Goal: Obtain resource: Download file/media

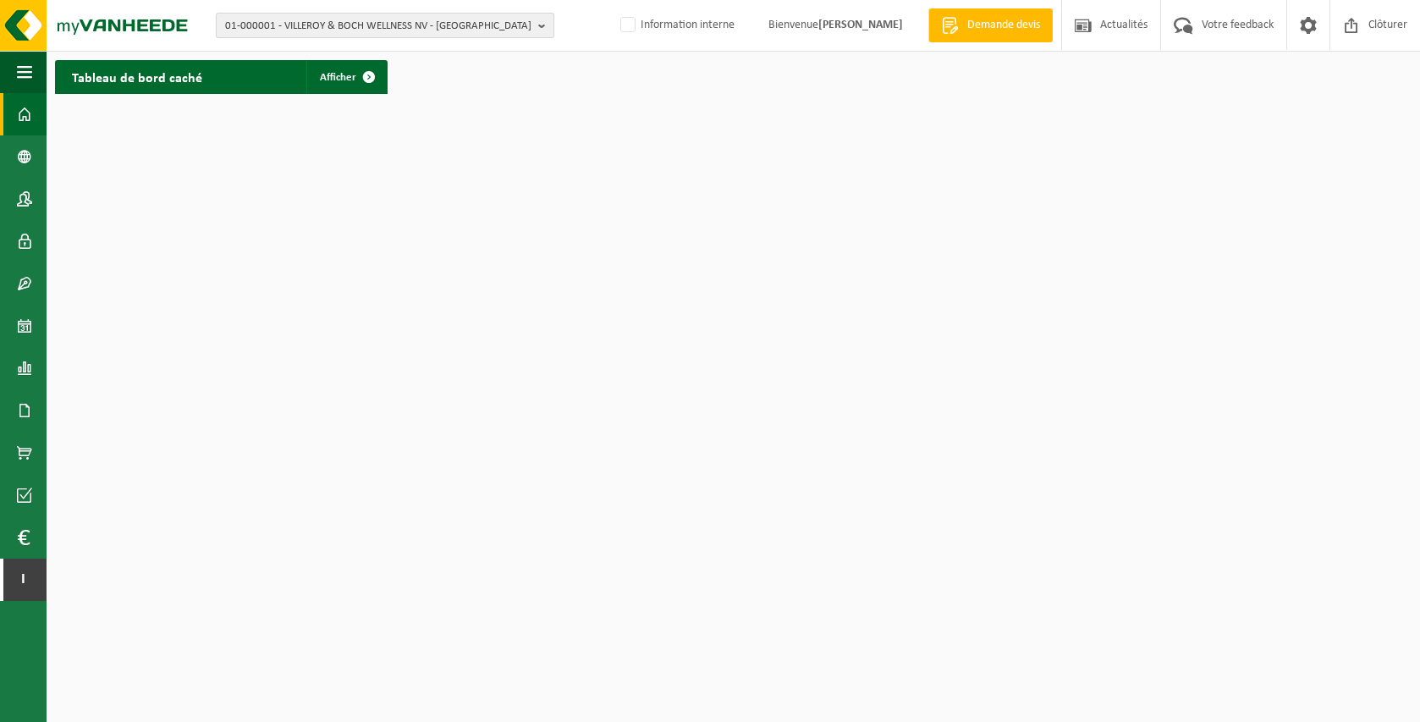
click at [293, 30] on span "01-000001 - VILLEROY & BOCH WELLNESS NV - [GEOGRAPHIC_DATA]" at bounding box center [378, 26] width 306 height 25
type input "h"
click at [293, 30] on span "01-000001 - VILLEROY & BOCH WELLNESS NV - ROESELARE" at bounding box center [378, 26] width 306 height 25
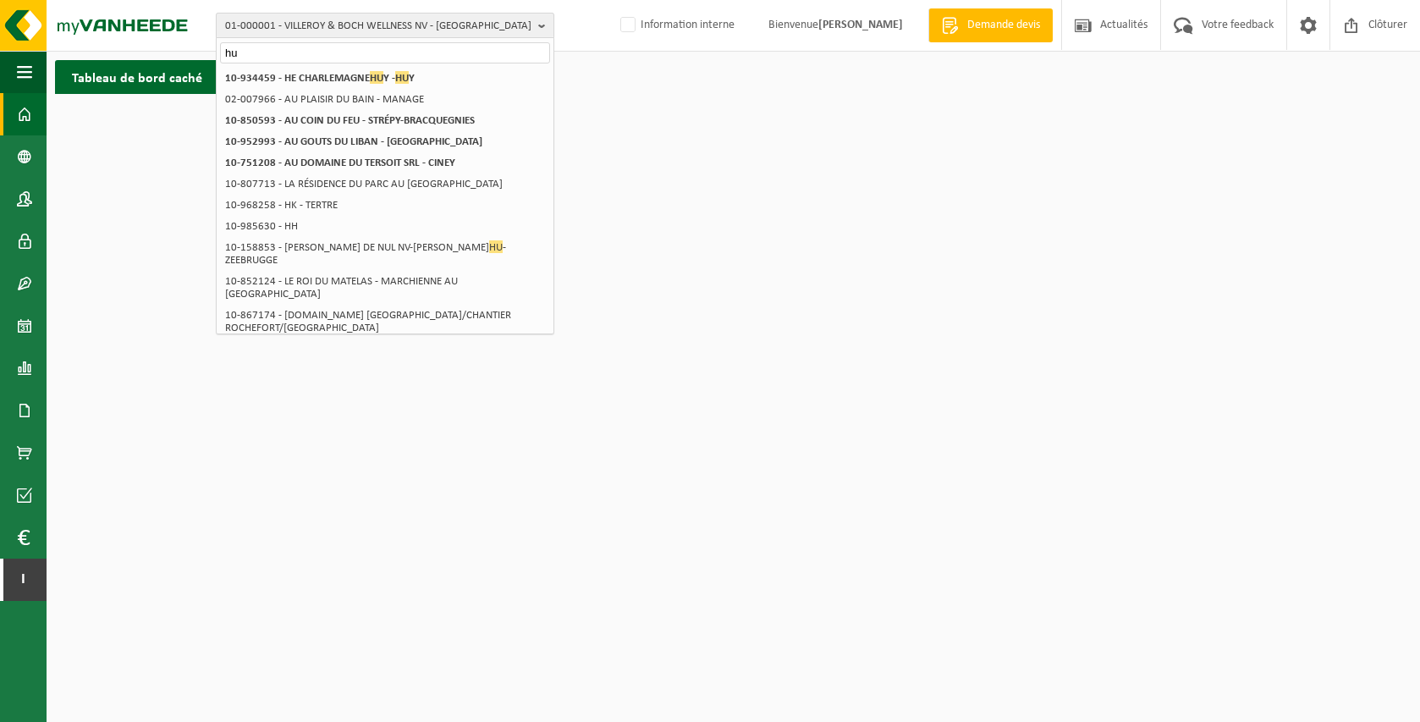
type input "h"
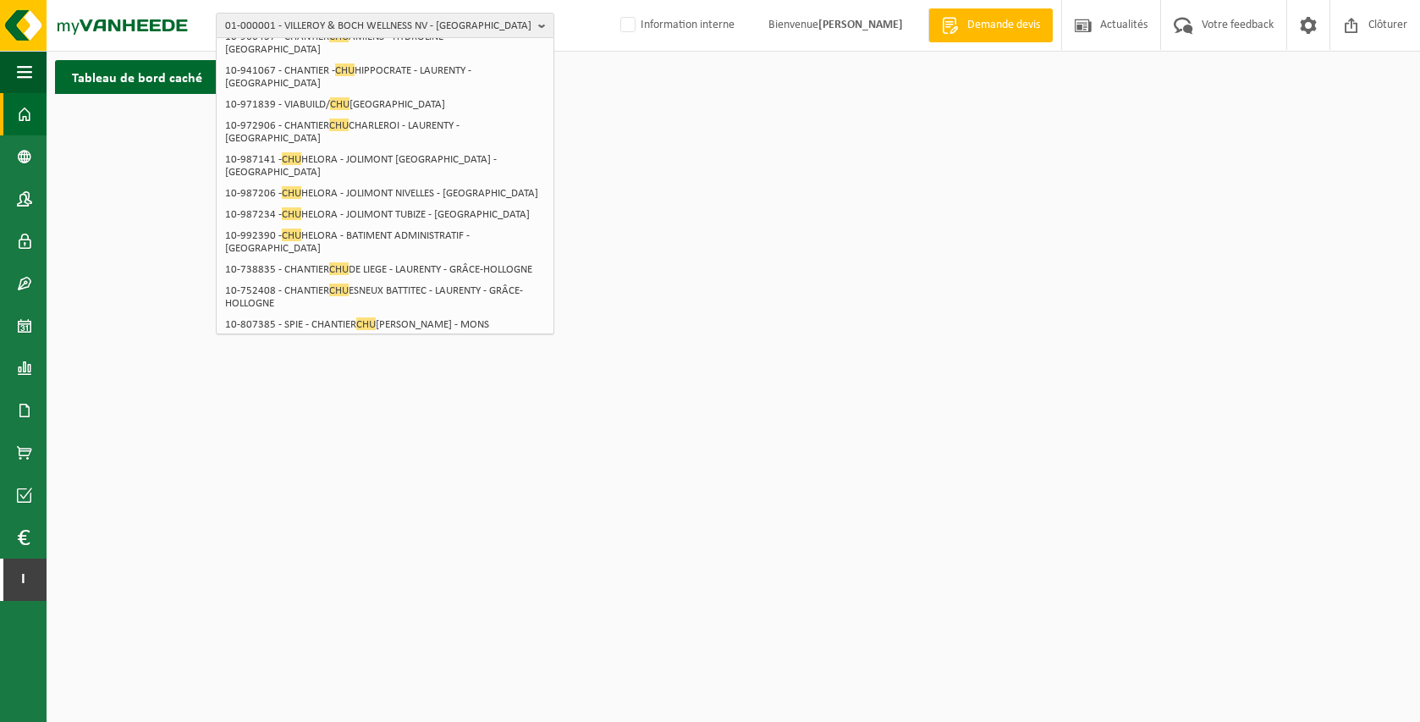
scroll to position [322, 0]
click at [313, 24] on span "01-000001 - VILLEROY & BOCH WELLNESS NV - ROESELARE" at bounding box center [378, 26] width 306 height 25
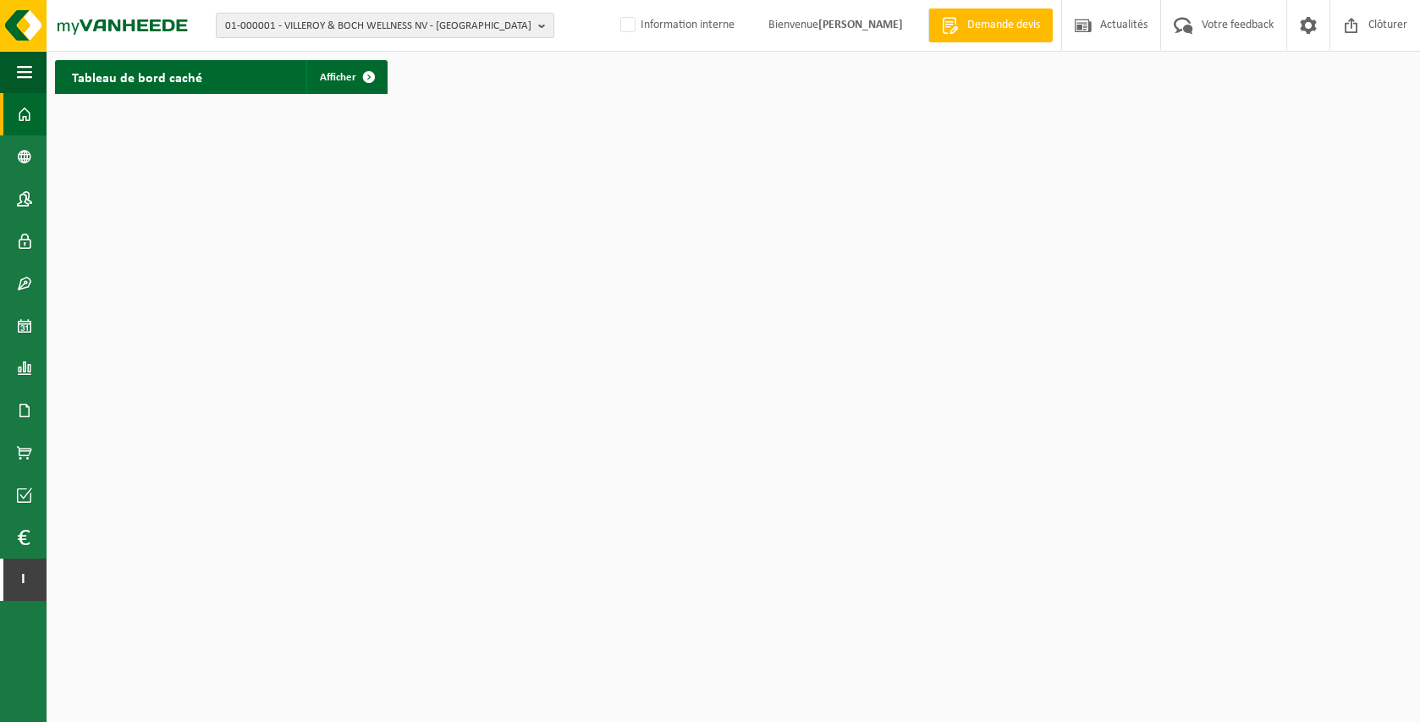
click at [313, 24] on span "01-000001 - VILLEROY & BOCH WELLNESS NV - ROESELARE" at bounding box center [378, 26] width 306 height 25
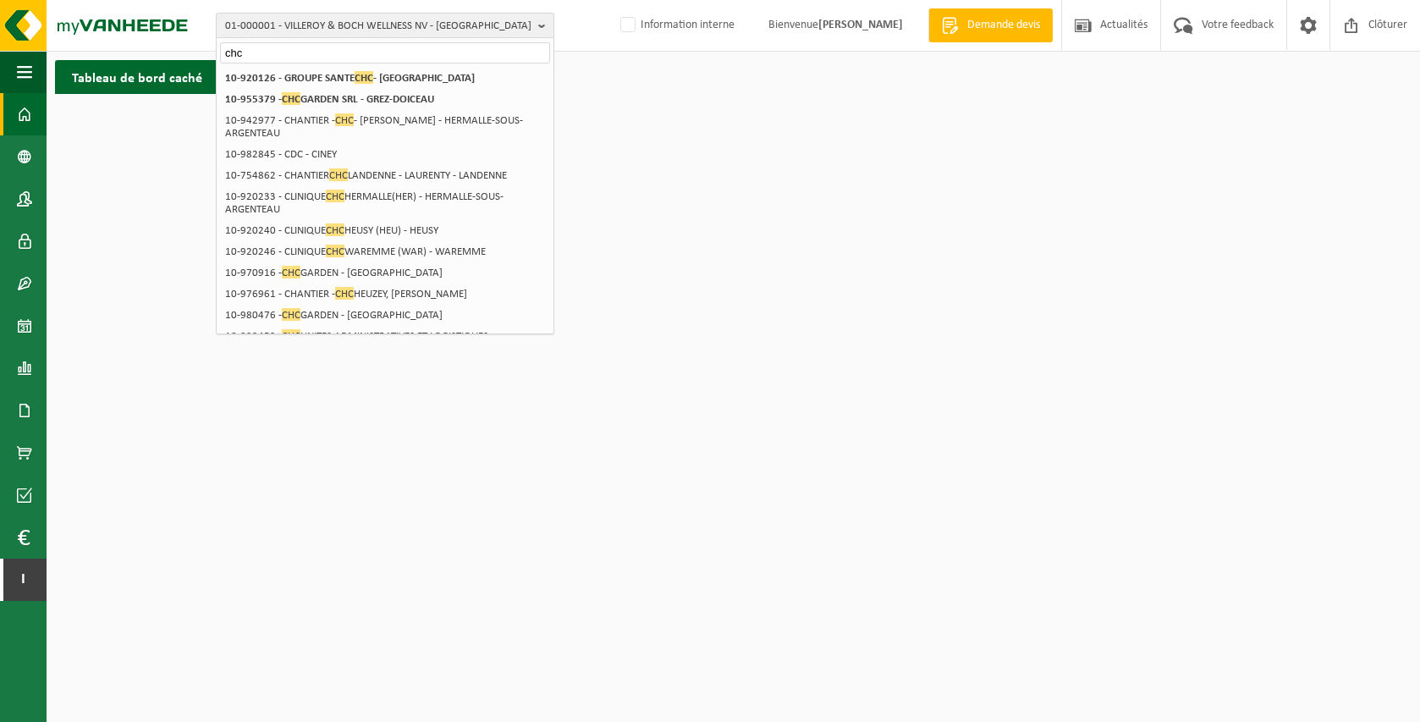
type input "chc"
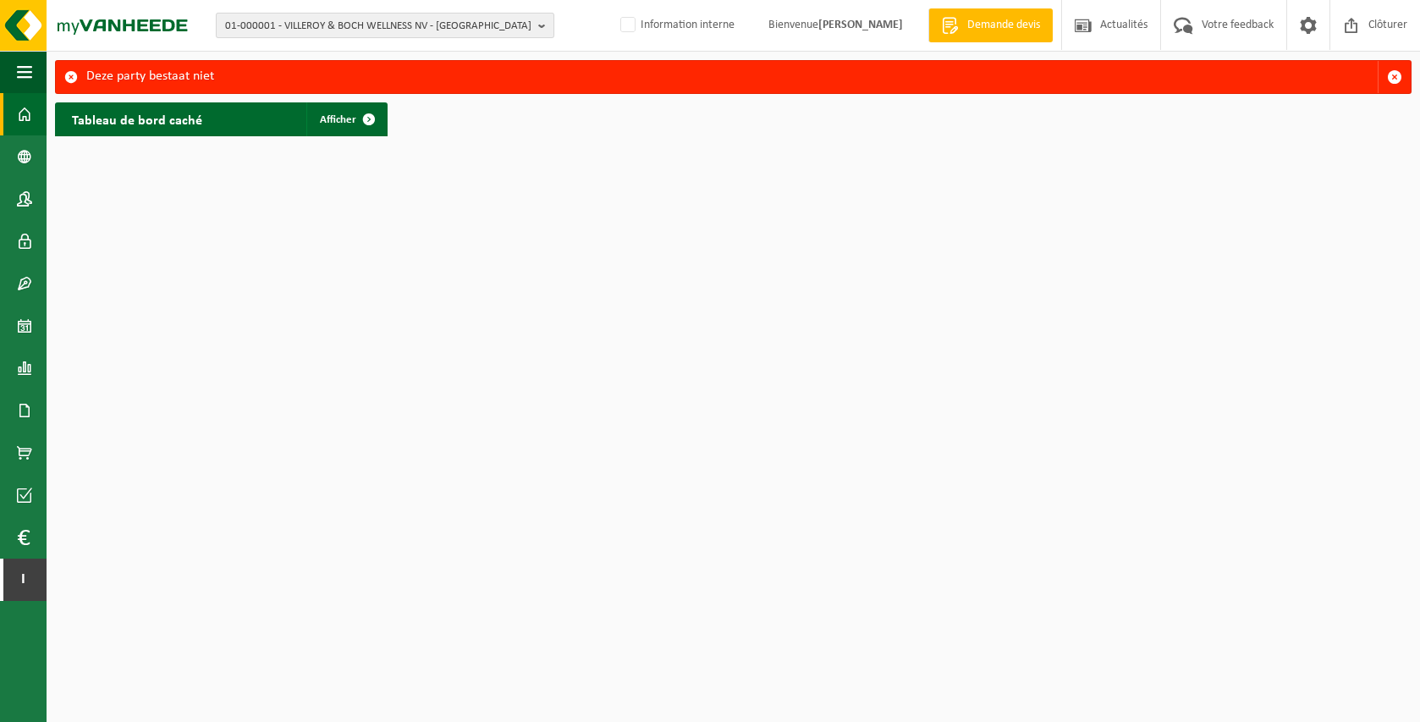
click at [350, 20] on span "01-000001 - VILLEROY & BOCH WELLNESS NV - [GEOGRAPHIC_DATA]" at bounding box center [378, 26] width 306 height 25
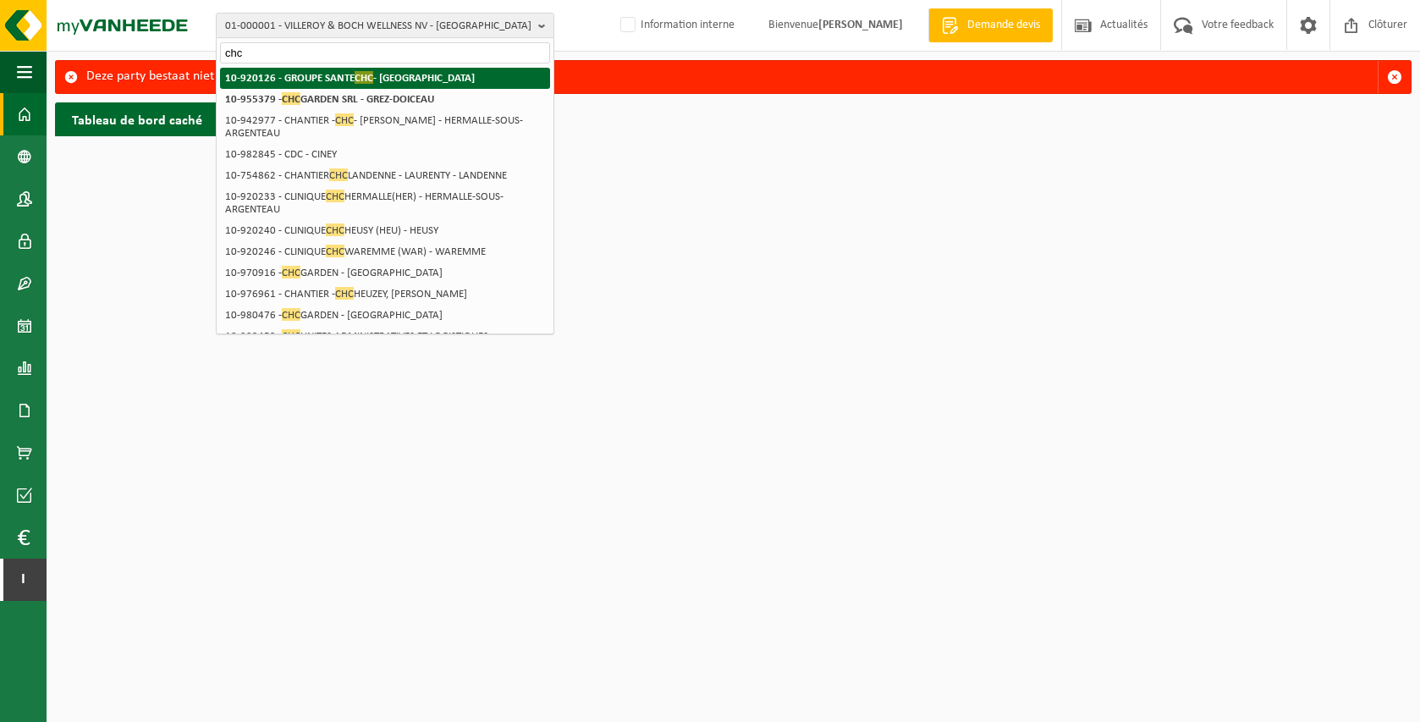
type input "chc"
click at [418, 80] on li "10-920126 - GROUPE SANTE CHC - LIÈGE" at bounding box center [385, 78] width 330 height 21
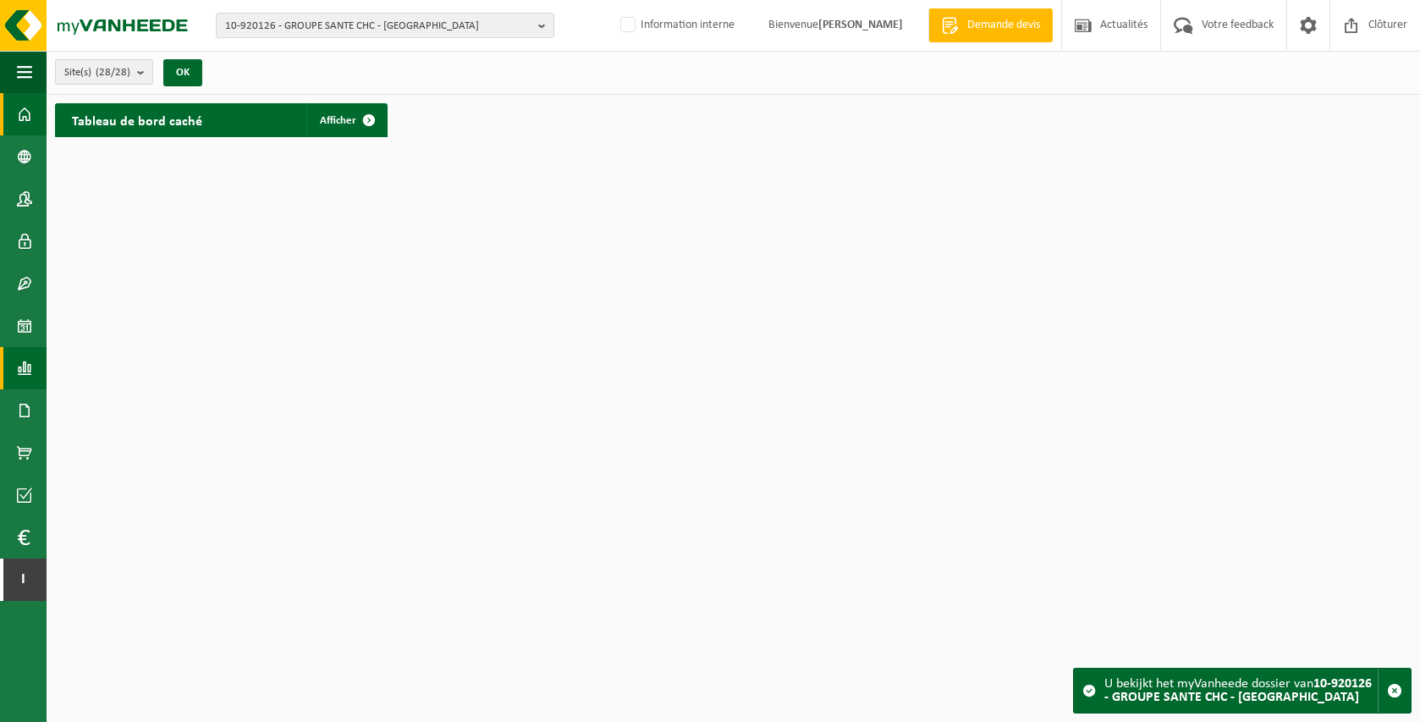
click at [23, 373] on span at bounding box center [24, 368] width 15 height 42
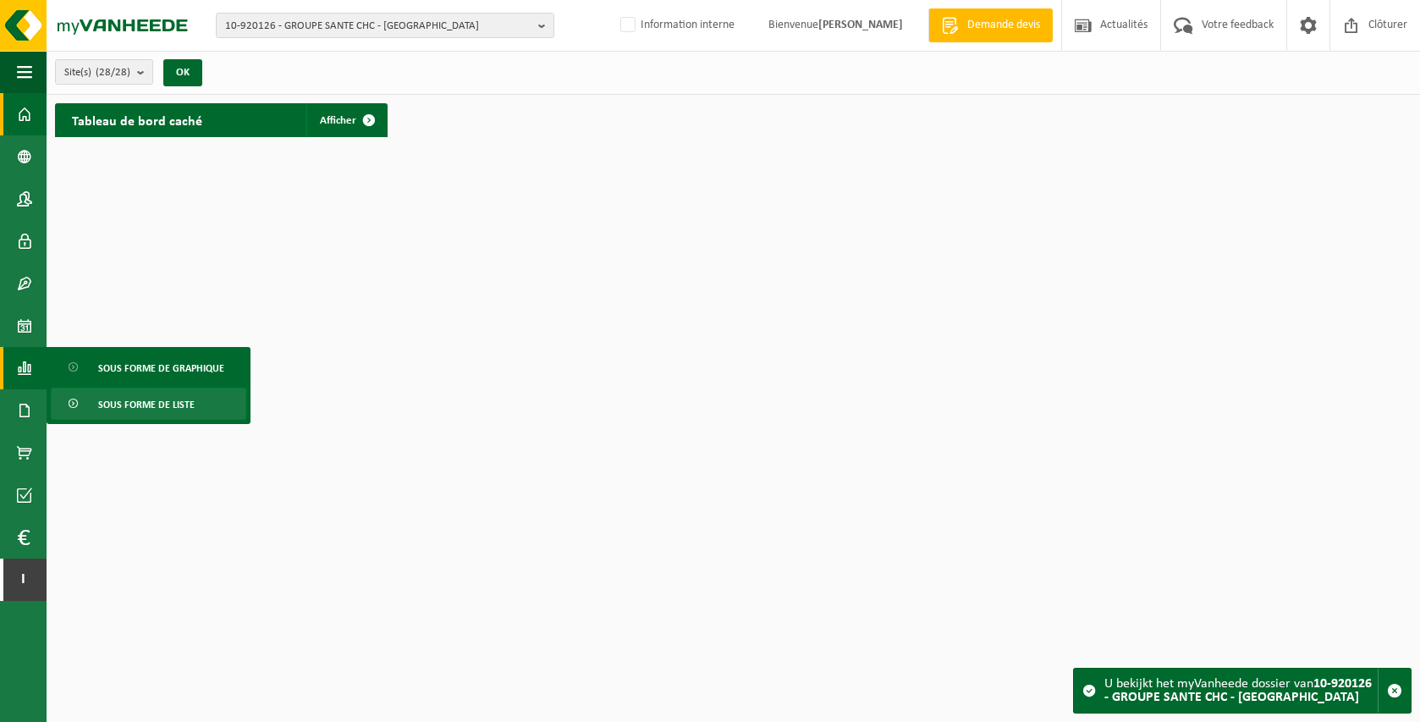
click at [205, 404] on link "Sous forme de liste" at bounding box center [148, 404] width 195 height 32
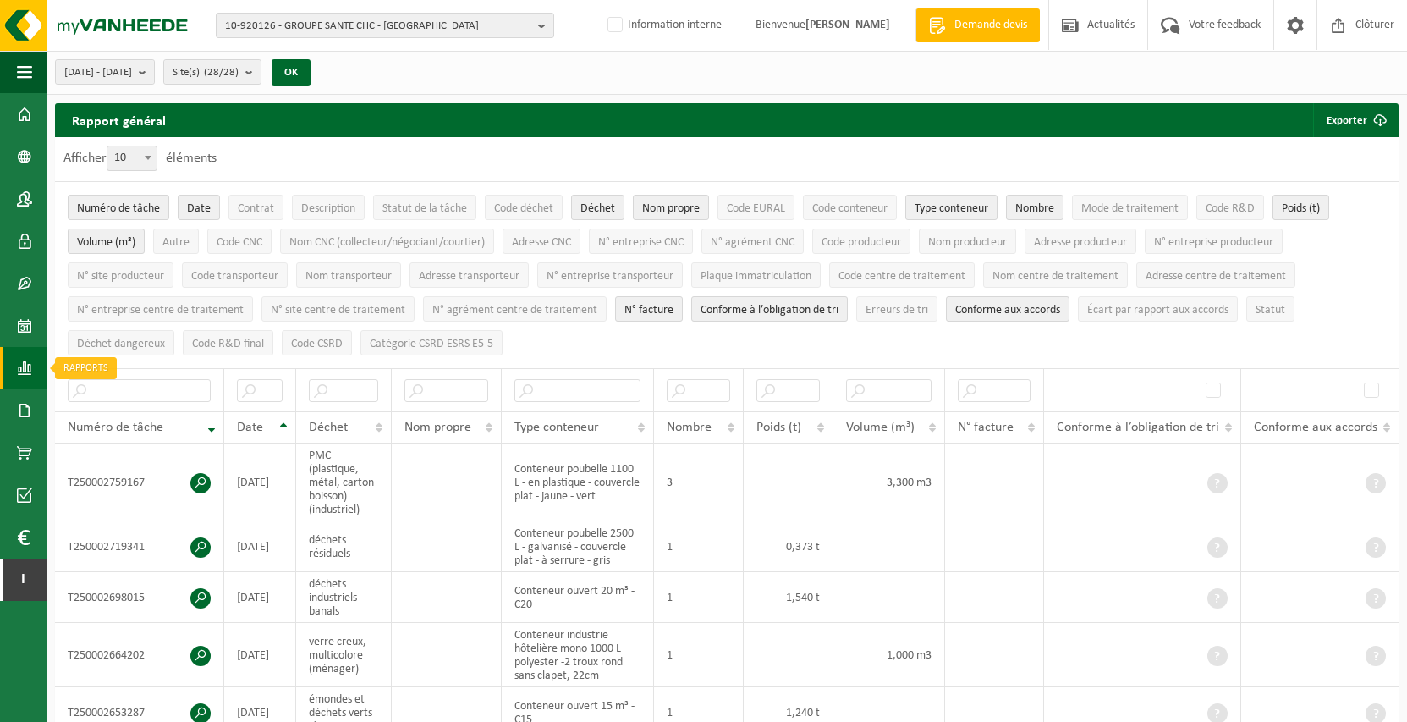
click at [19, 373] on span at bounding box center [24, 368] width 15 height 42
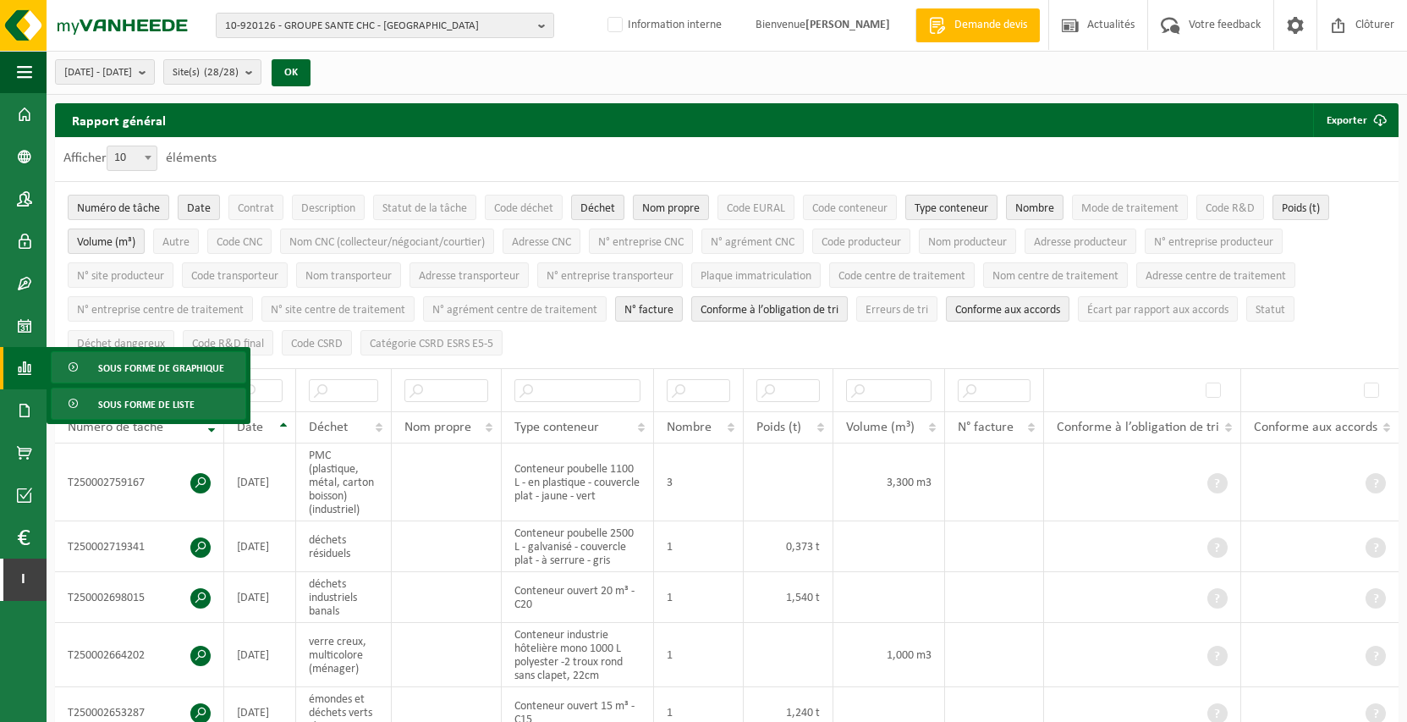
click at [141, 371] on span "Sous forme de graphique" at bounding box center [161, 368] width 126 height 32
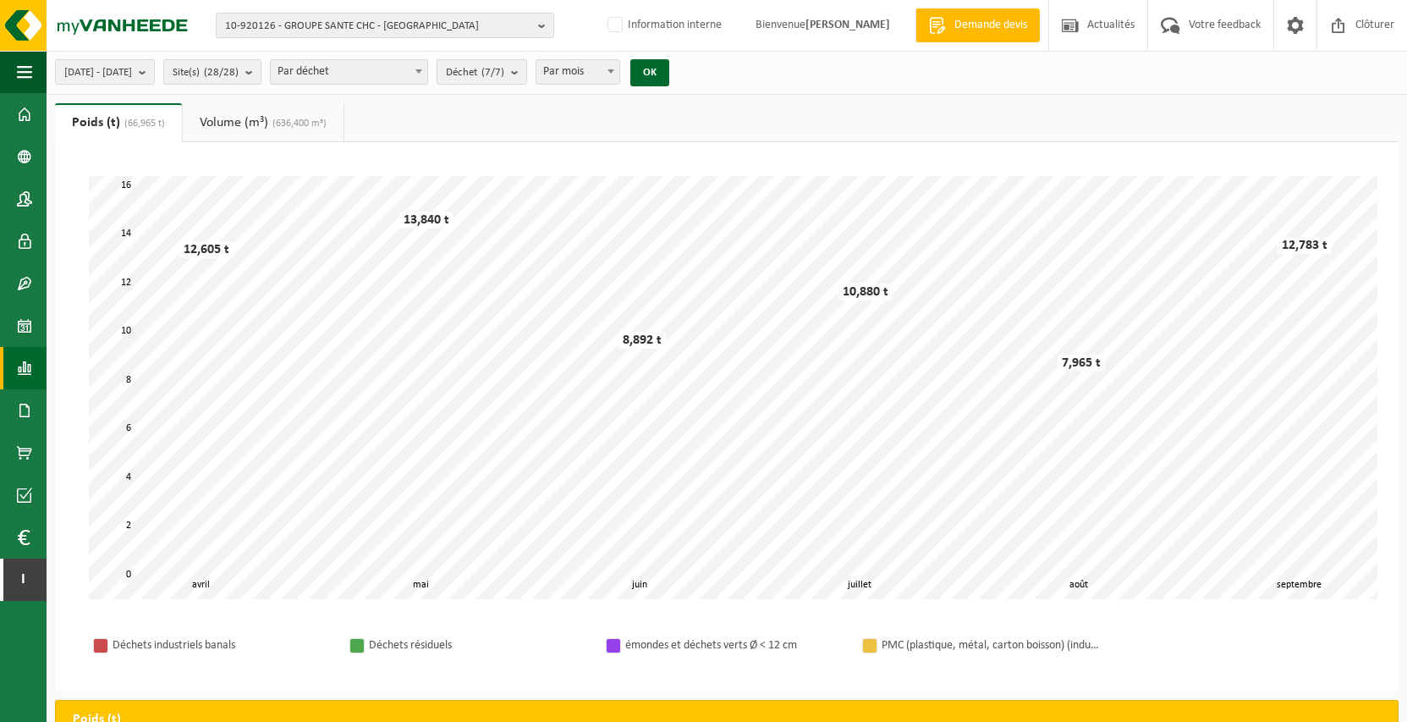
click at [239, 74] on count "(28/28)" at bounding box center [221, 72] width 35 height 11
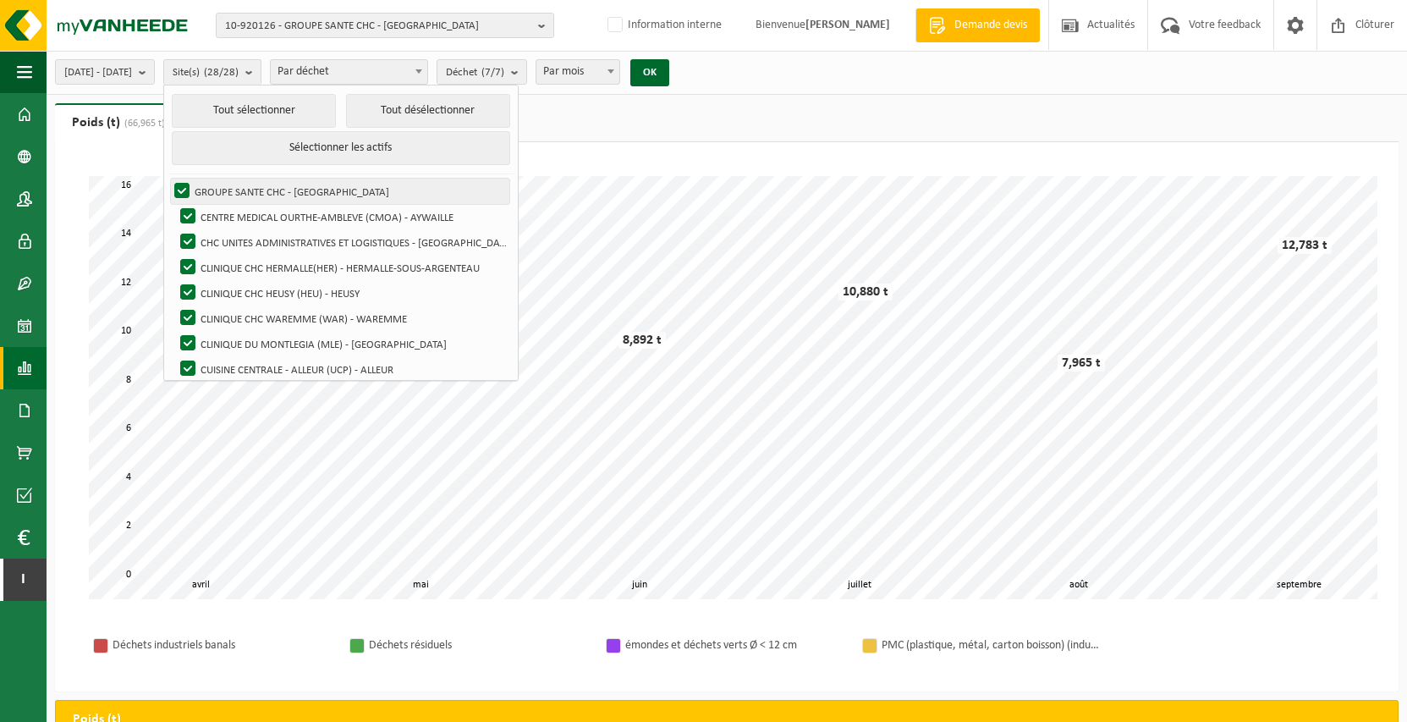
click at [351, 184] on label "GROUPE SANTE CHC - [GEOGRAPHIC_DATA]" at bounding box center [340, 191] width 339 height 25
click at [168, 179] on input "GROUPE SANTE CHC - [GEOGRAPHIC_DATA]" at bounding box center [168, 178] width 1 height 1
checkbox input "false"
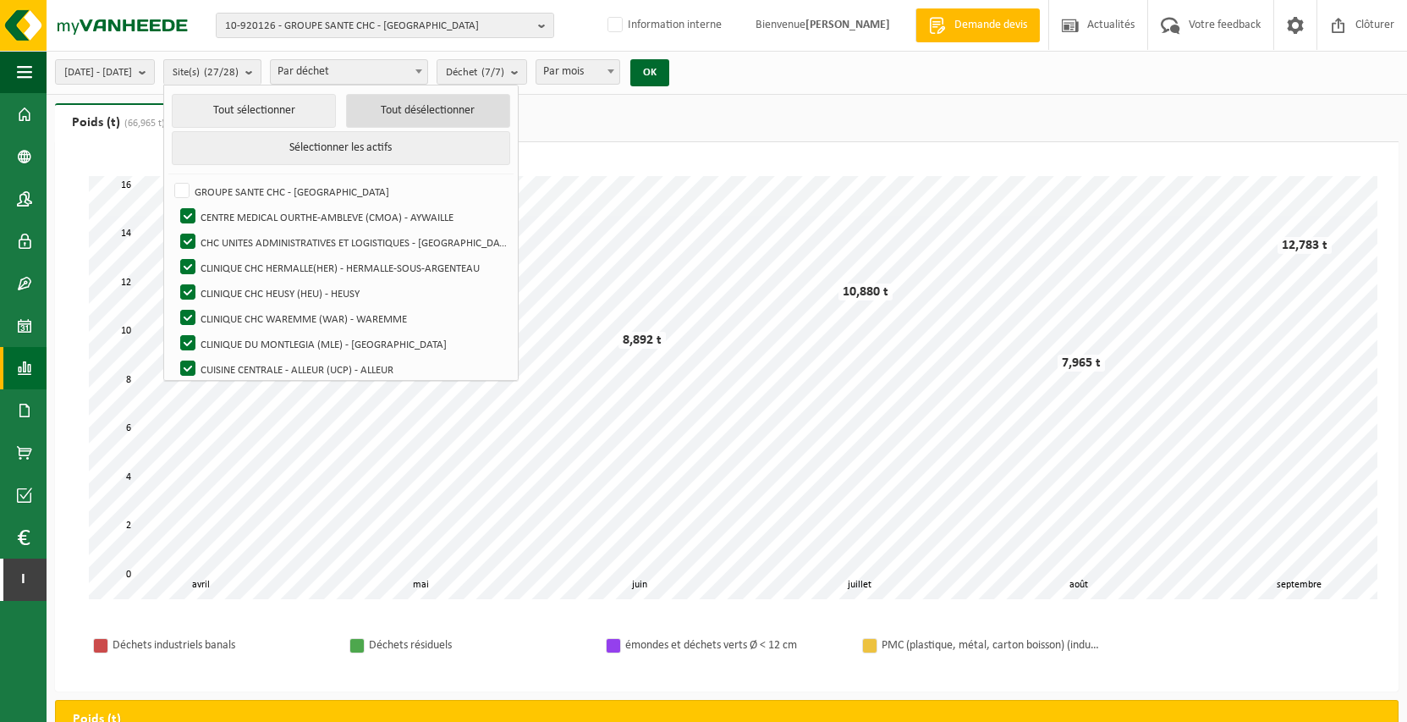
click at [423, 108] on button "Tout désélectionner" at bounding box center [428, 111] width 164 height 34
checkbox input "false"
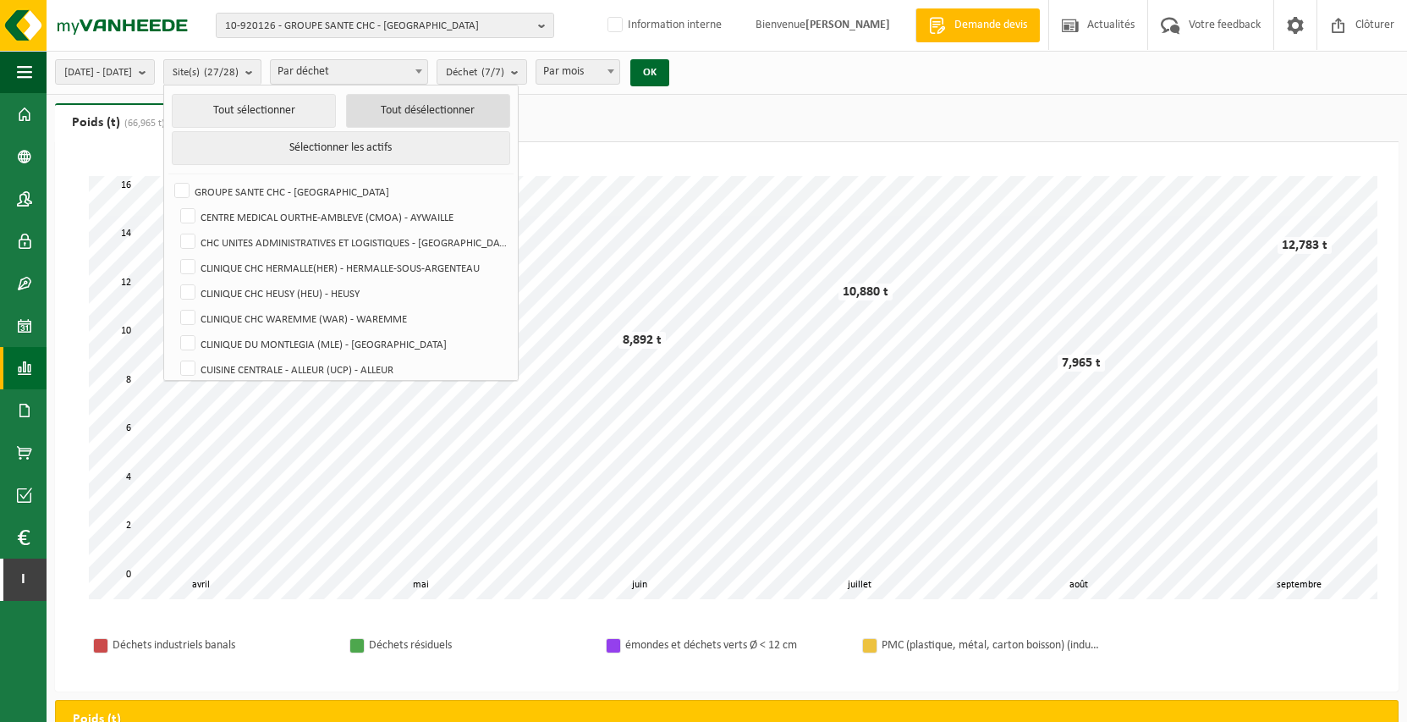
checkbox input "false"
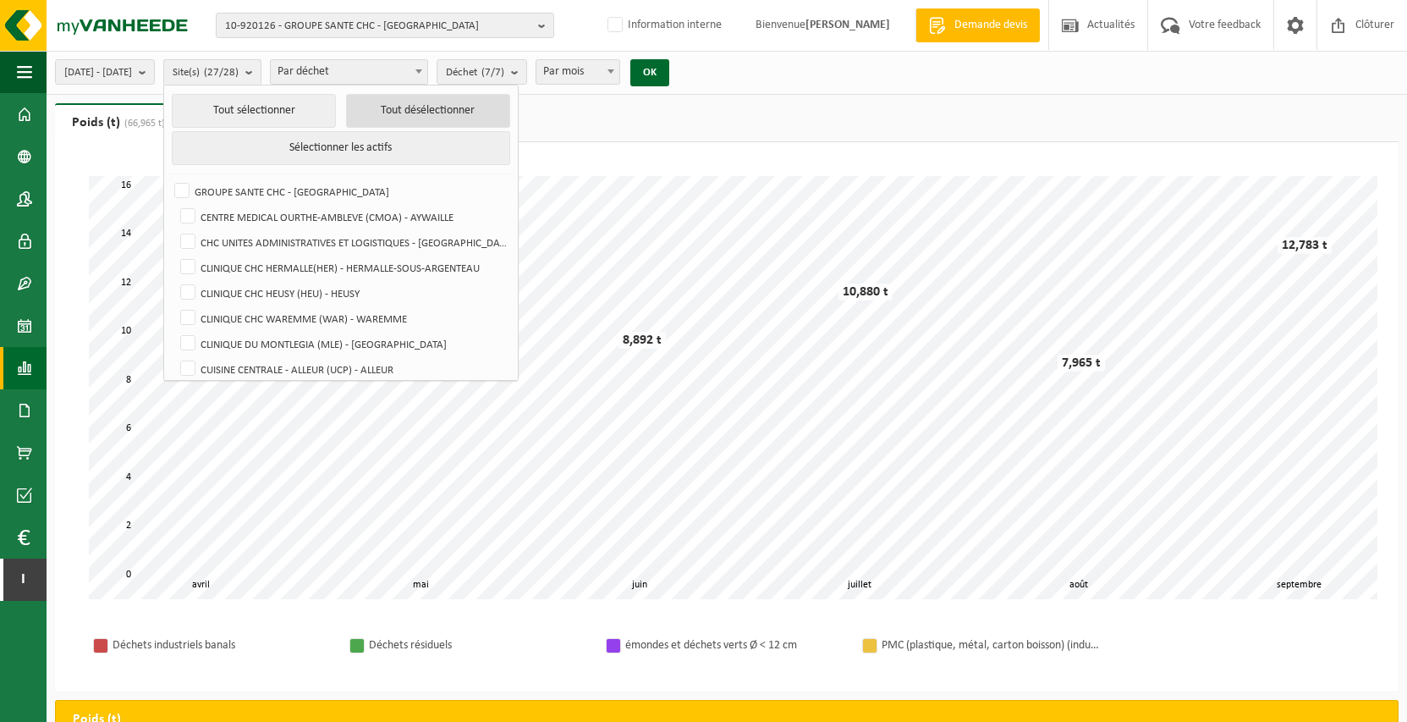
checkbox input "false"
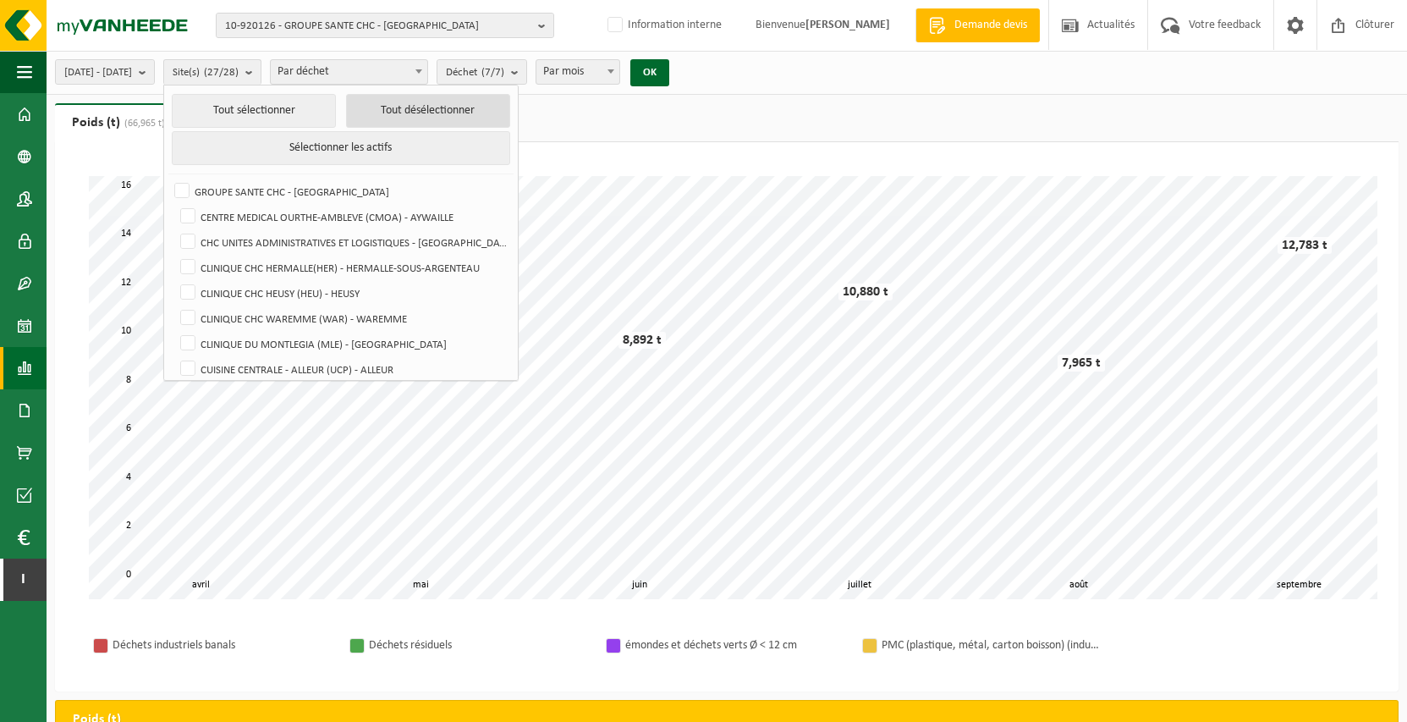
checkbox input "false"
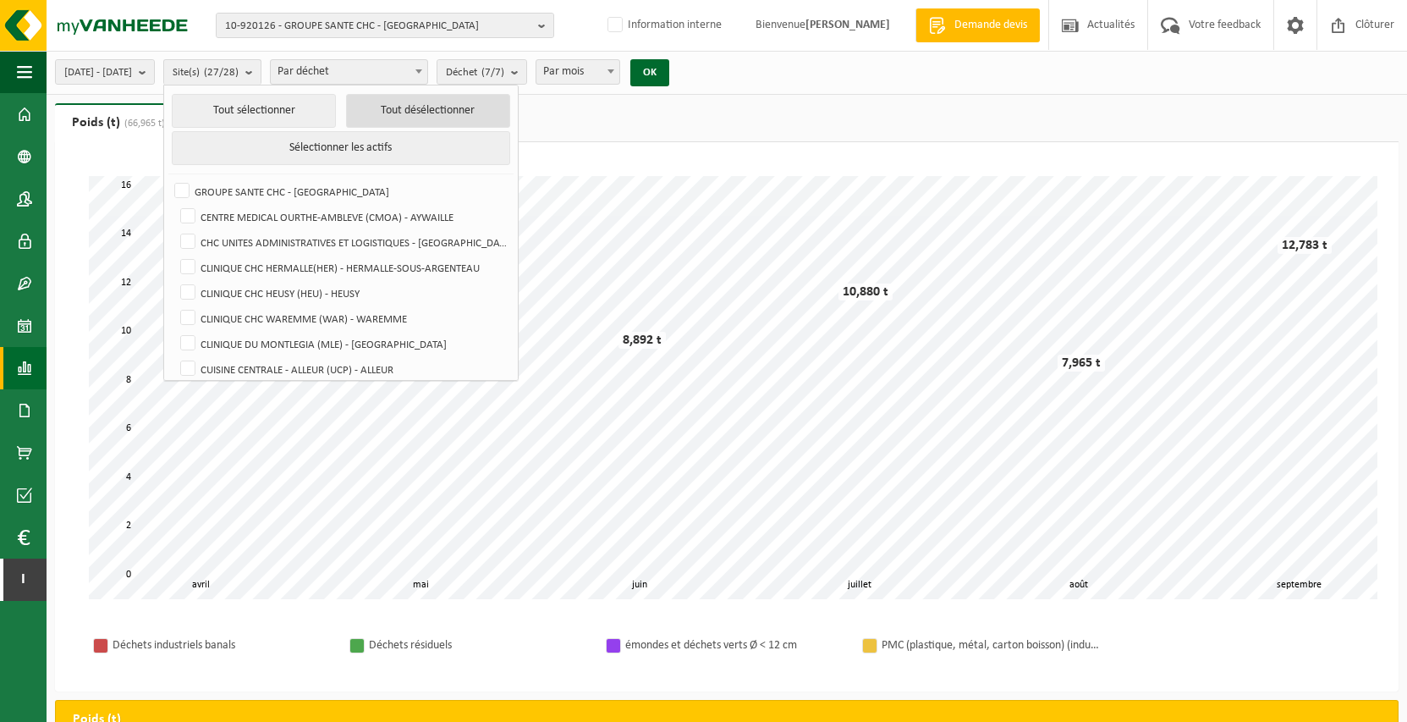
checkbox input "false"
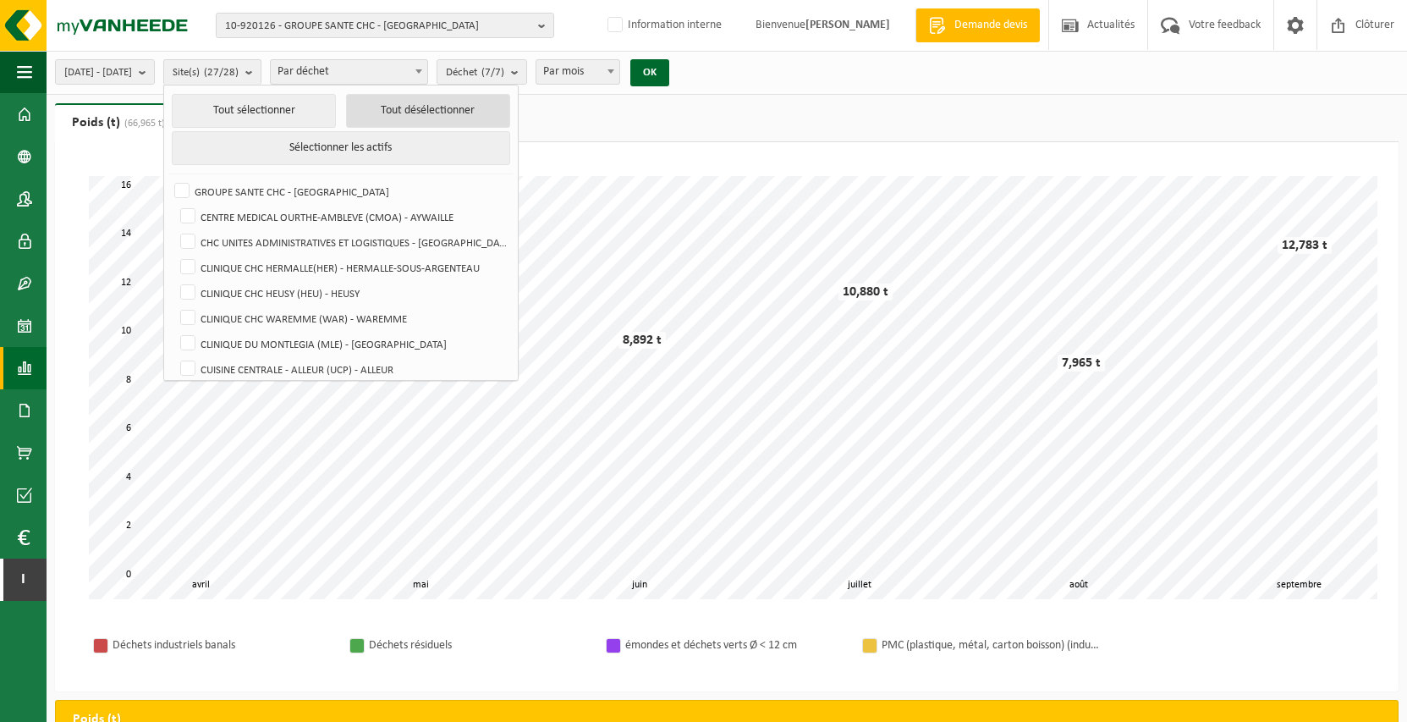
checkbox input "false"
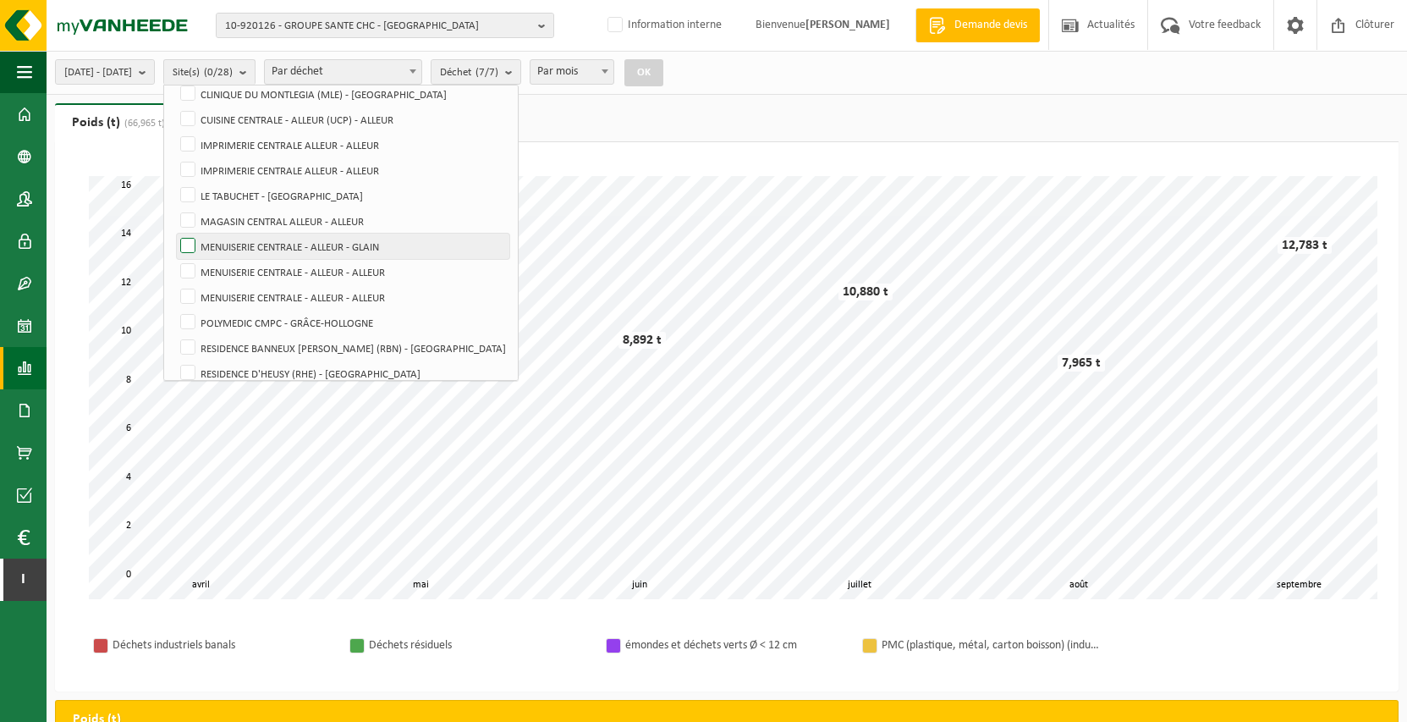
scroll to position [249, 0]
click at [408, 114] on label "CUISINE CENTRALE - ALLEUR (UCP) - ALLEUR" at bounding box center [343, 119] width 333 height 25
click at [174, 107] on input "CUISINE CENTRALE - ALLEUR (UCP) - ALLEUR" at bounding box center [173, 107] width 1 height 1
checkbox input "true"
click at [663, 67] on button "OK" at bounding box center [644, 72] width 39 height 27
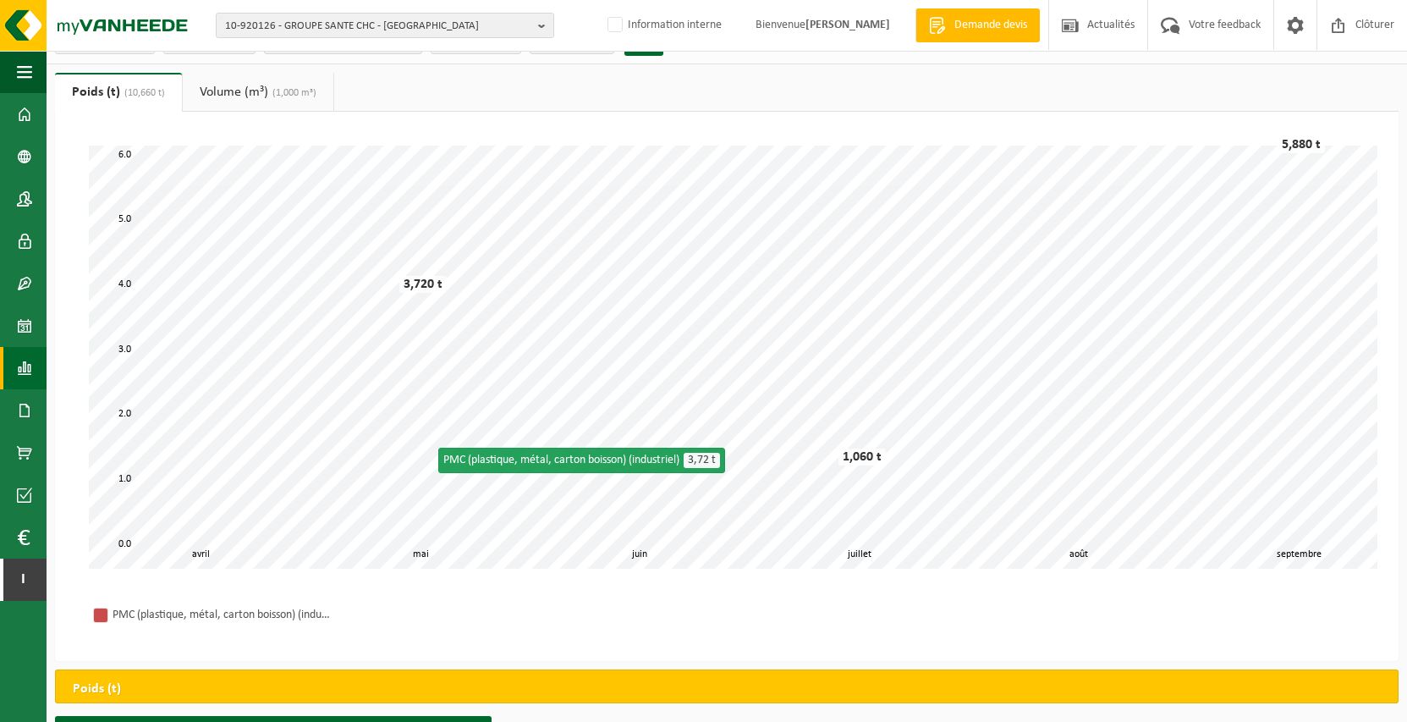
scroll to position [0, 0]
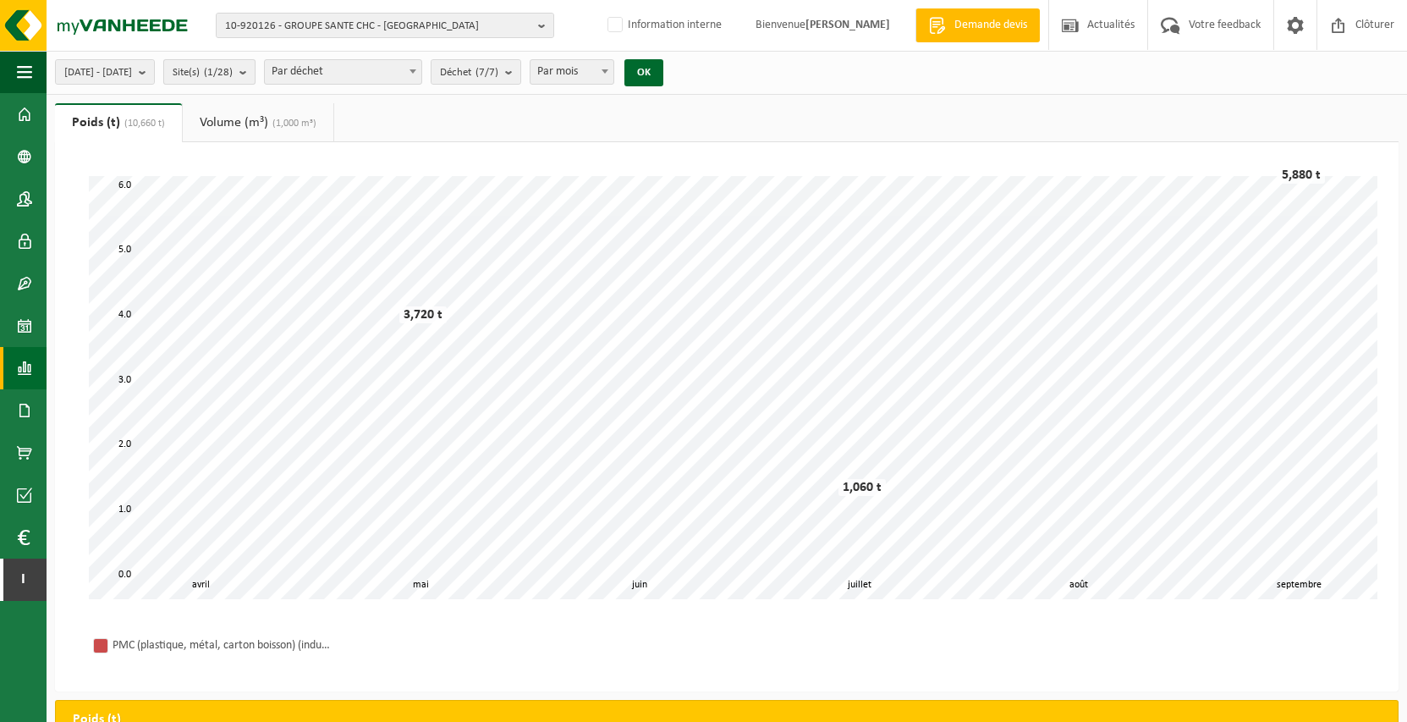
click at [233, 69] on count "(1/28)" at bounding box center [218, 72] width 29 height 11
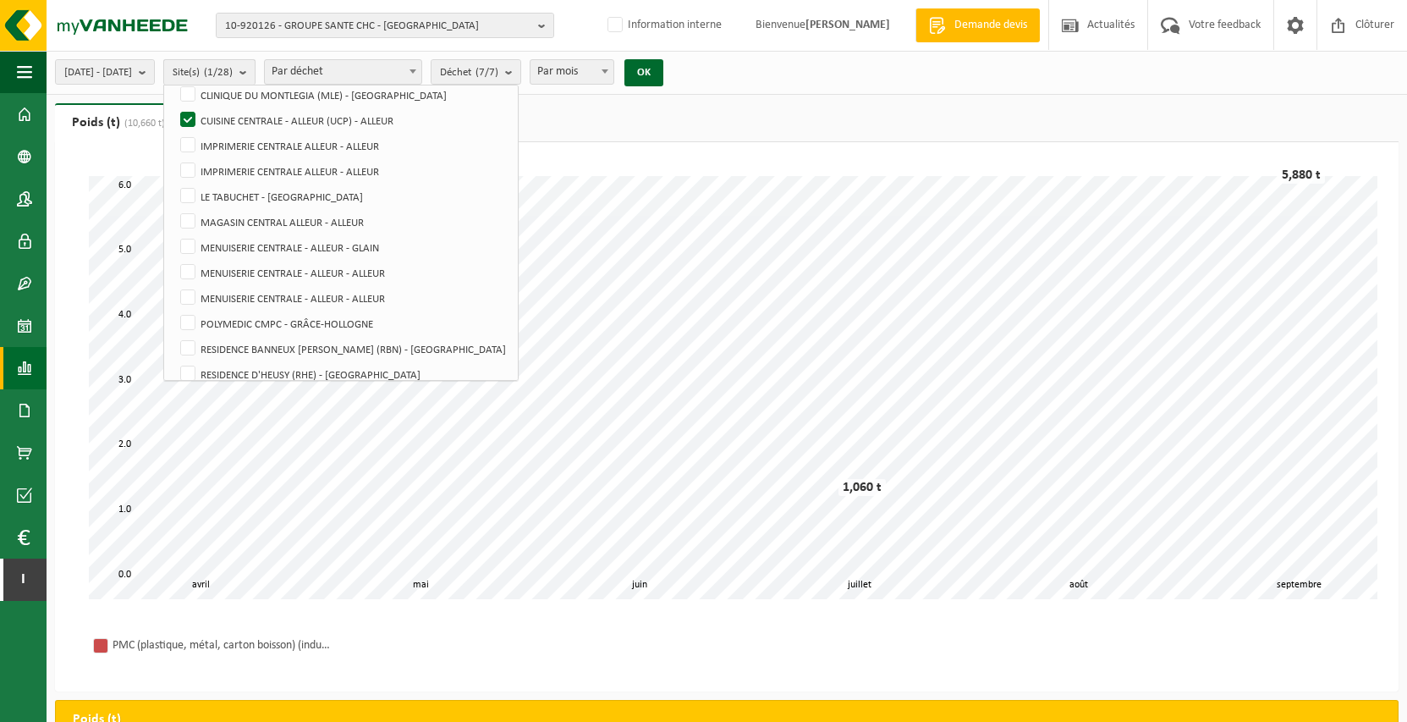
click at [233, 69] on count "(1/28)" at bounding box center [218, 72] width 29 height 11
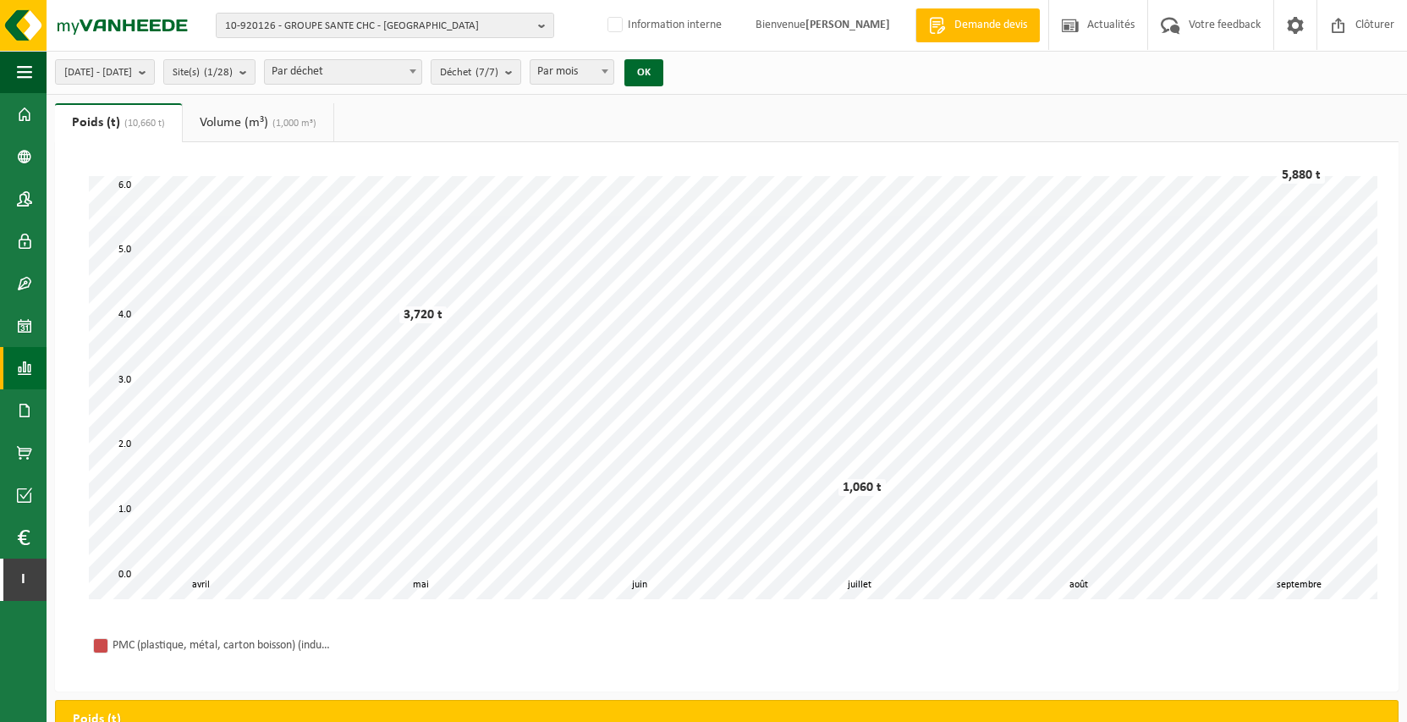
click at [614, 77] on span "Par mois" at bounding box center [572, 72] width 83 height 24
click at [614, 65] on span "Par mois" at bounding box center [572, 72] width 83 height 24
click at [614, 68] on span "Par mois" at bounding box center [572, 72] width 83 height 24
click at [256, 71] on button "Site(s) (1/28)" at bounding box center [209, 71] width 92 height 25
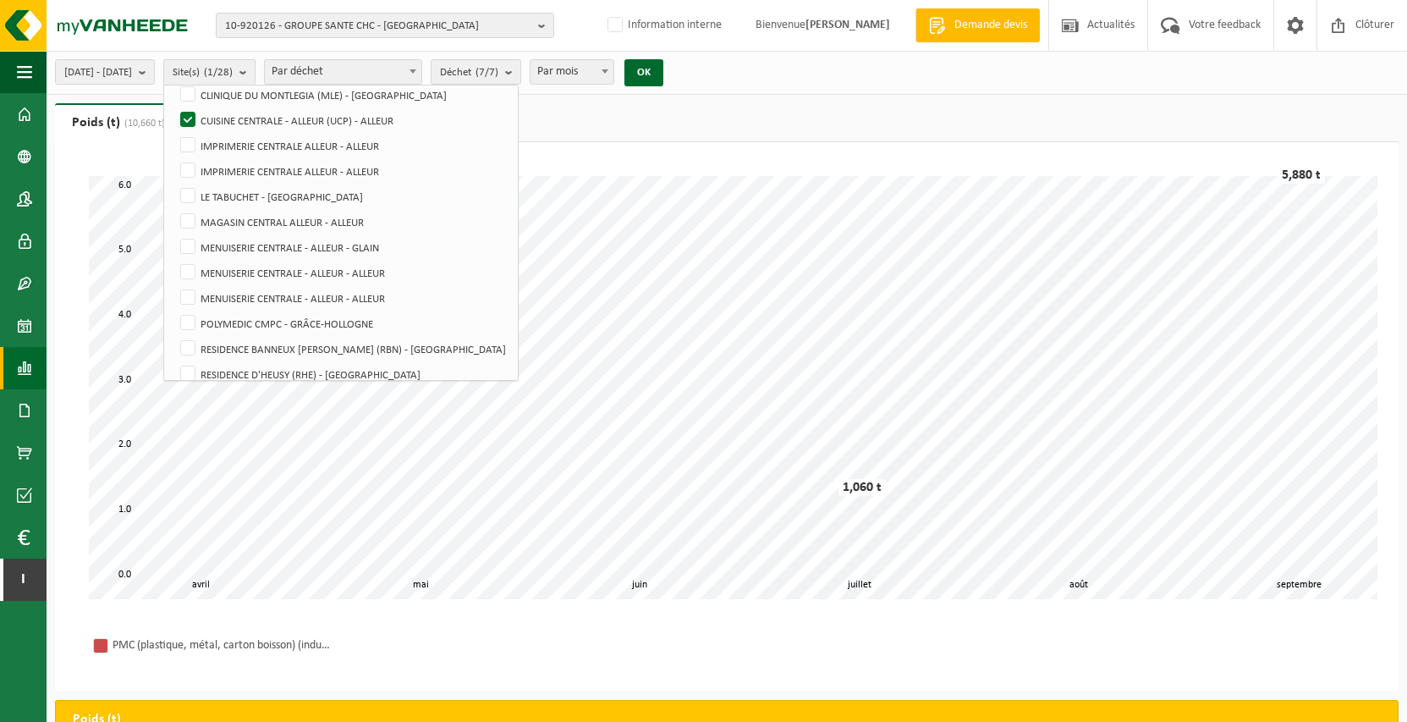
click at [256, 71] on button "Site(s) (1/28)" at bounding box center [209, 71] width 92 height 25
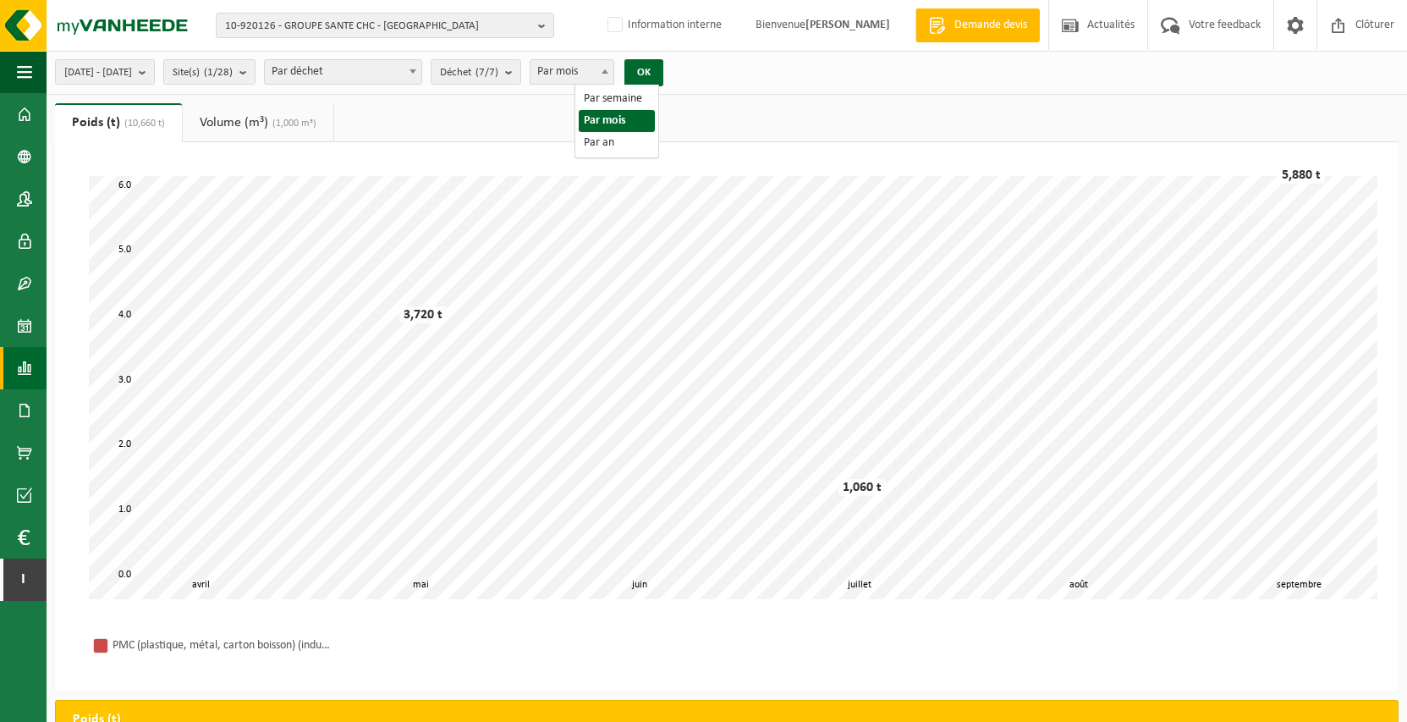
click at [614, 71] on span "Par mois" at bounding box center [572, 72] width 83 height 24
click at [828, 80] on div "2025-04-01 - 2025-09-22 Mois actuel Mois précédent Les 6 derniers mois Année ac…" at bounding box center [727, 73] width 1361 height 44
click at [498, 64] on span "Déchet (7/7)" at bounding box center [469, 72] width 58 height 25
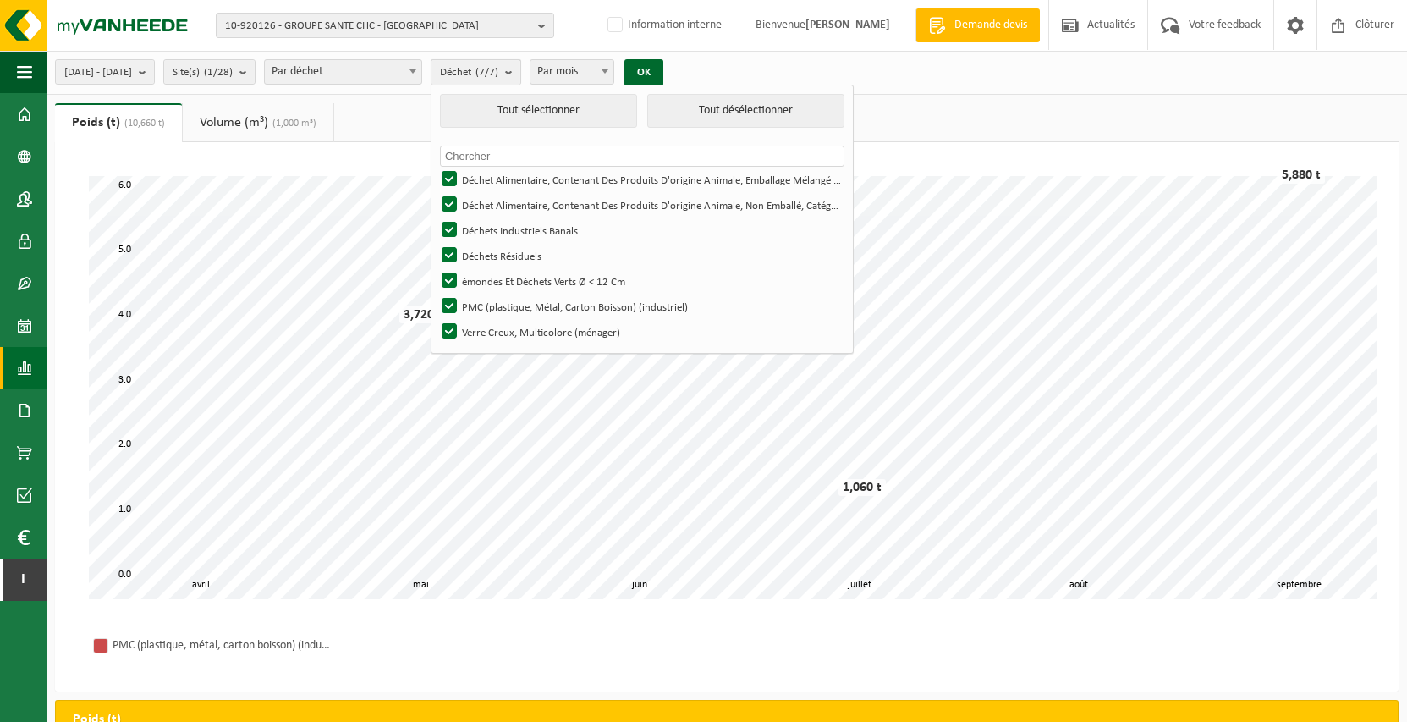
click at [498, 64] on span "Déchet (7/7)" at bounding box center [469, 72] width 58 height 25
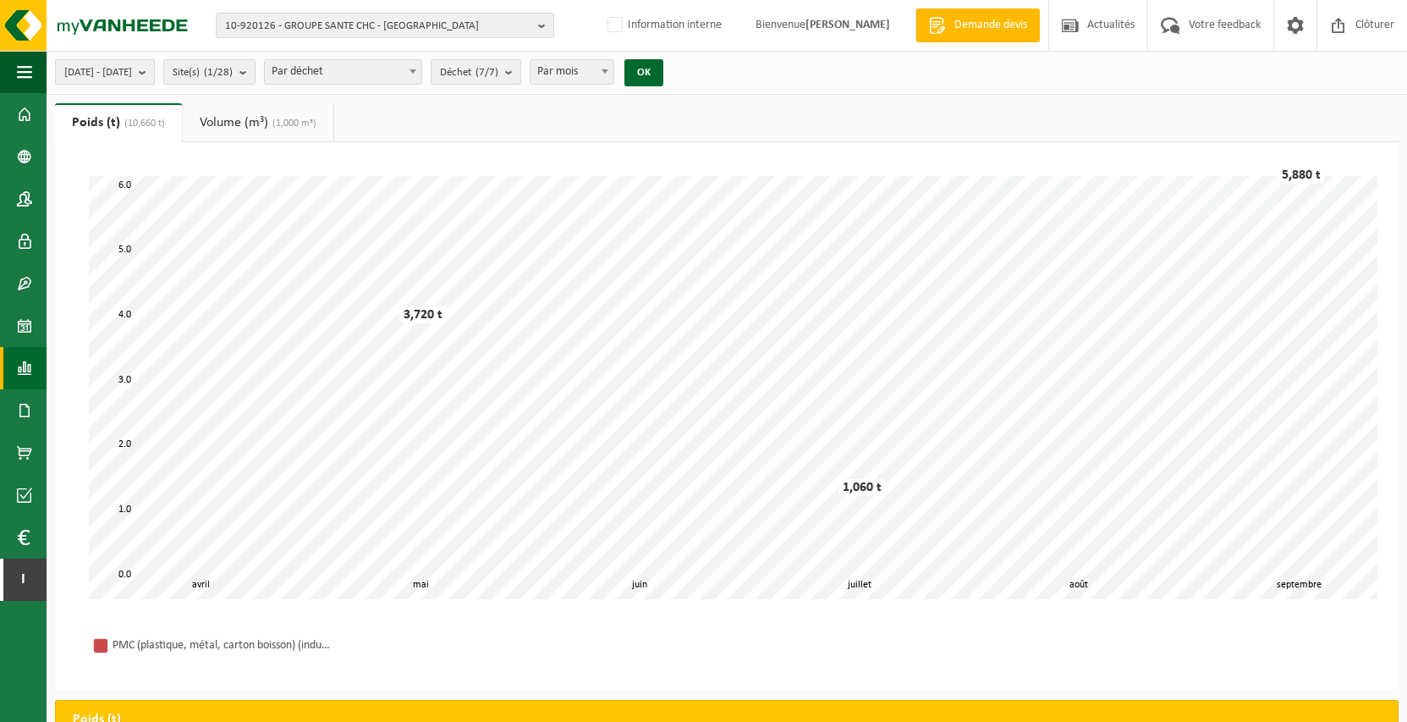
click at [155, 66] on button "2025-04-01 - 2025-09-22" at bounding box center [105, 71] width 100 height 25
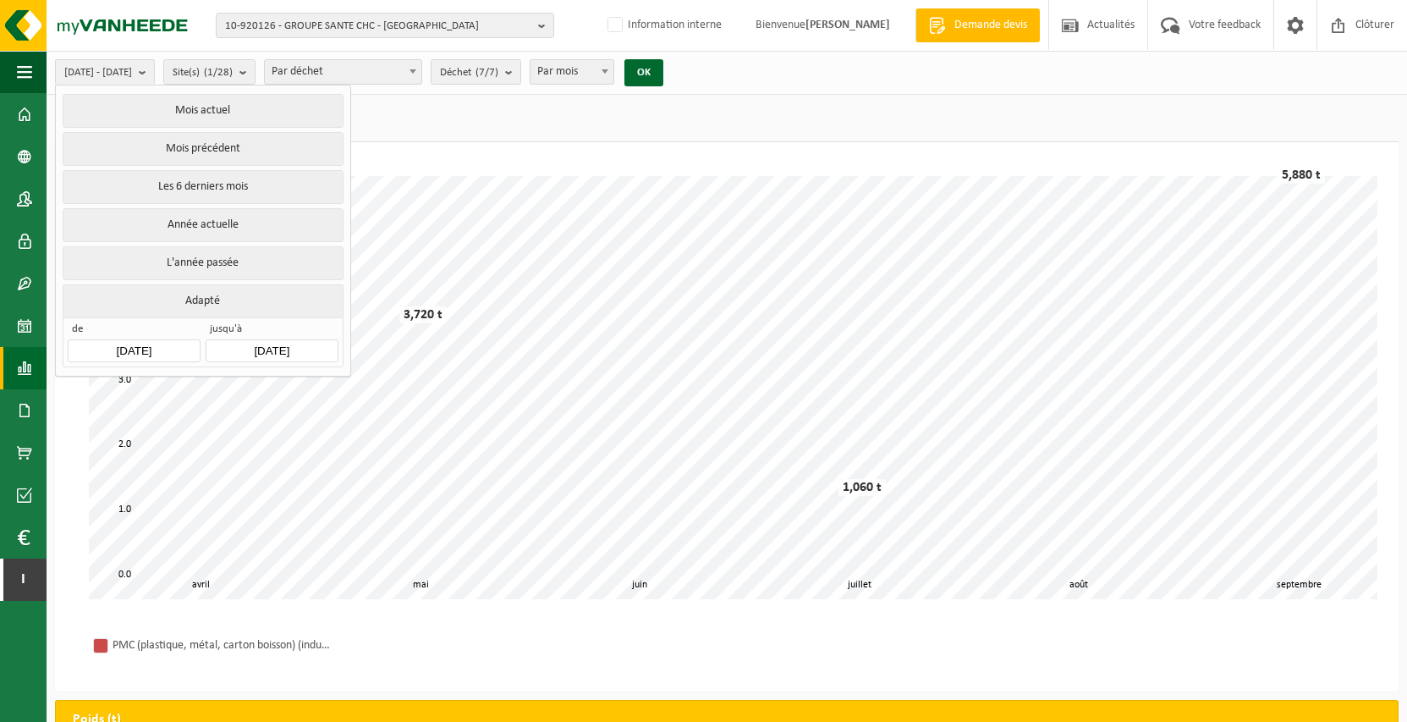
click at [124, 344] on input "2025-04-01" at bounding box center [134, 350] width 132 height 23
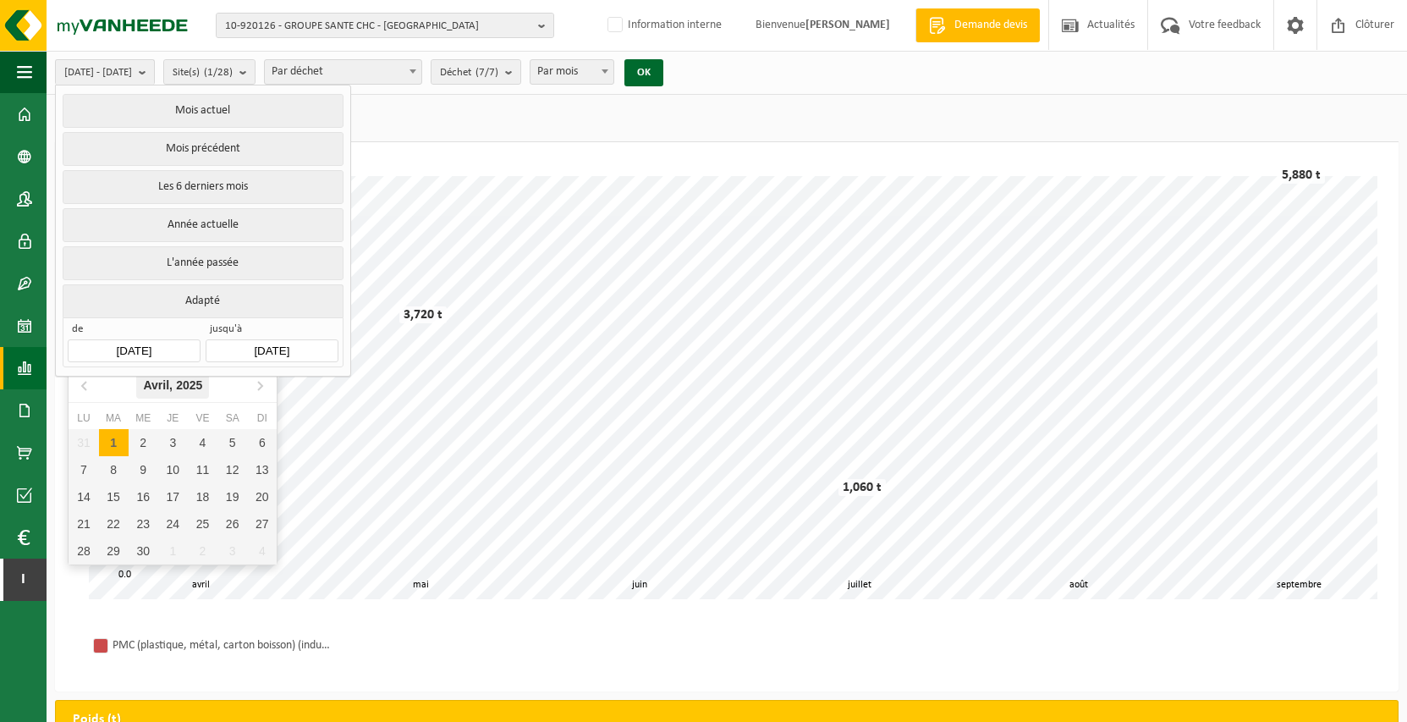
click at [177, 388] on icon "2025" at bounding box center [189, 385] width 26 height 12
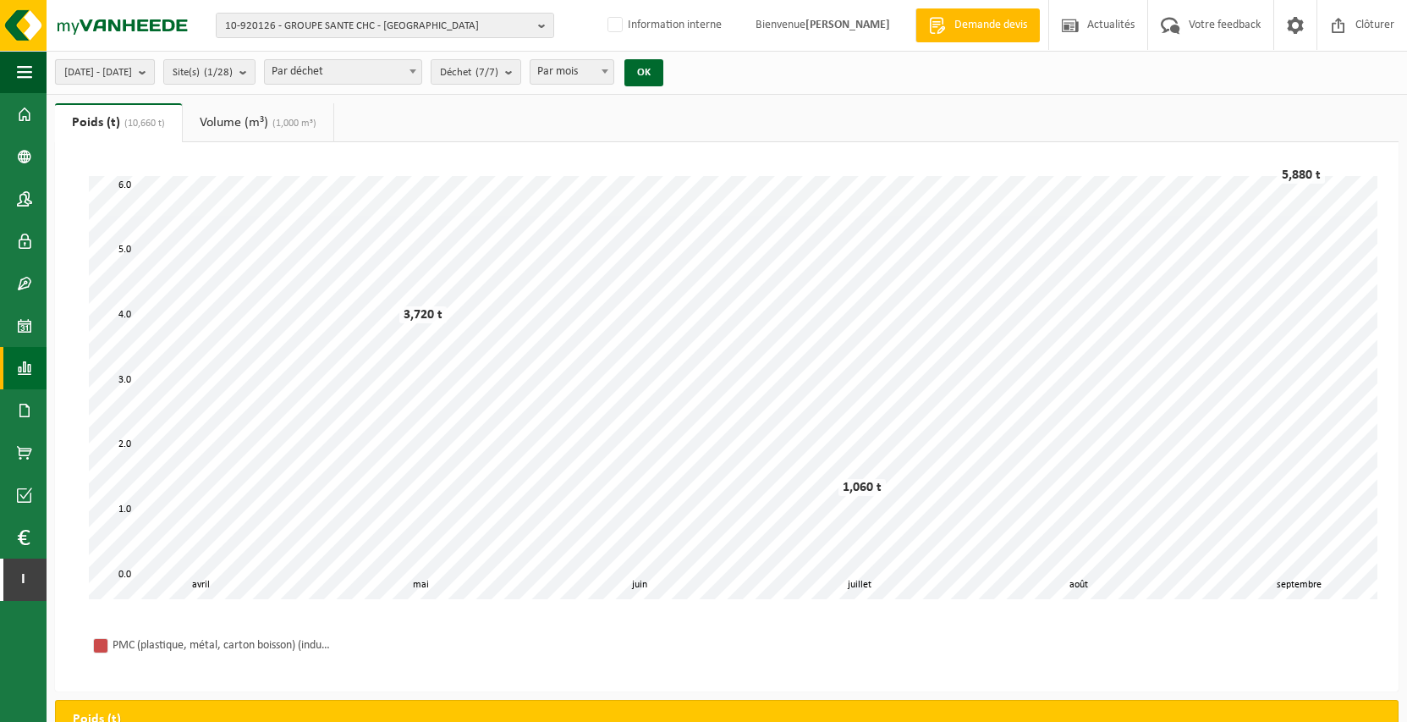
click at [126, 80] on span "2025-04-01 - 2025-09-22" at bounding box center [98, 72] width 68 height 25
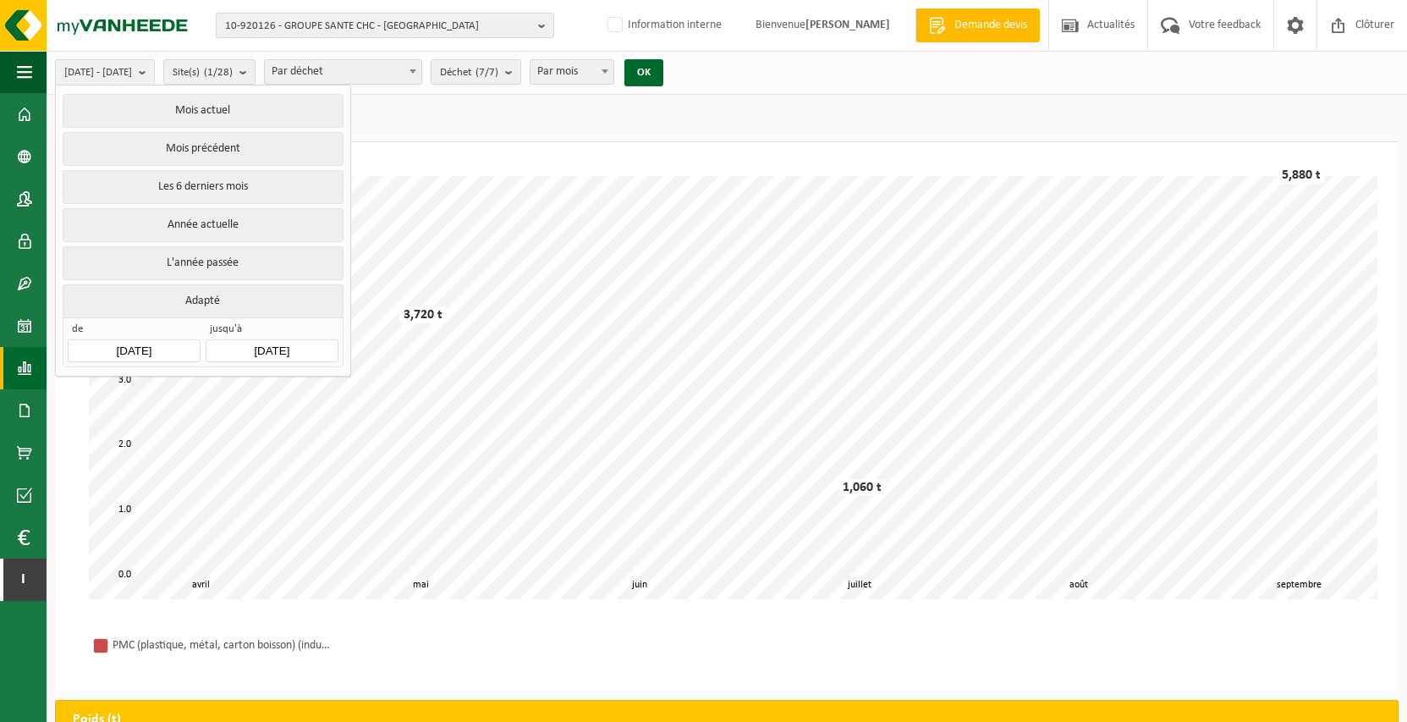
click at [137, 343] on input "2025-04-01" at bounding box center [134, 350] width 132 height 23
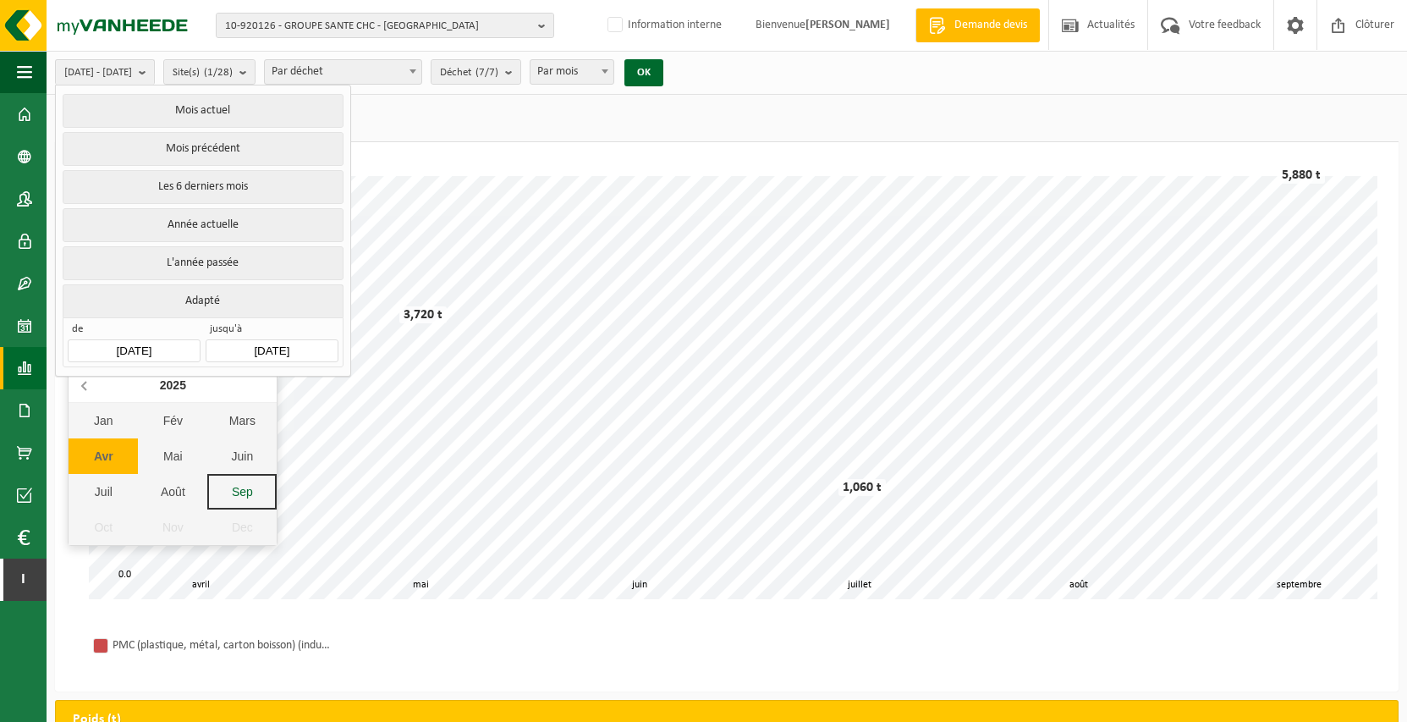
click at [87, 388] on icon at bounding box center [85, 385] width 27 height 27
click at [95, 428] on div "Jan" at bounding box center [103, 421] width 69 height 36
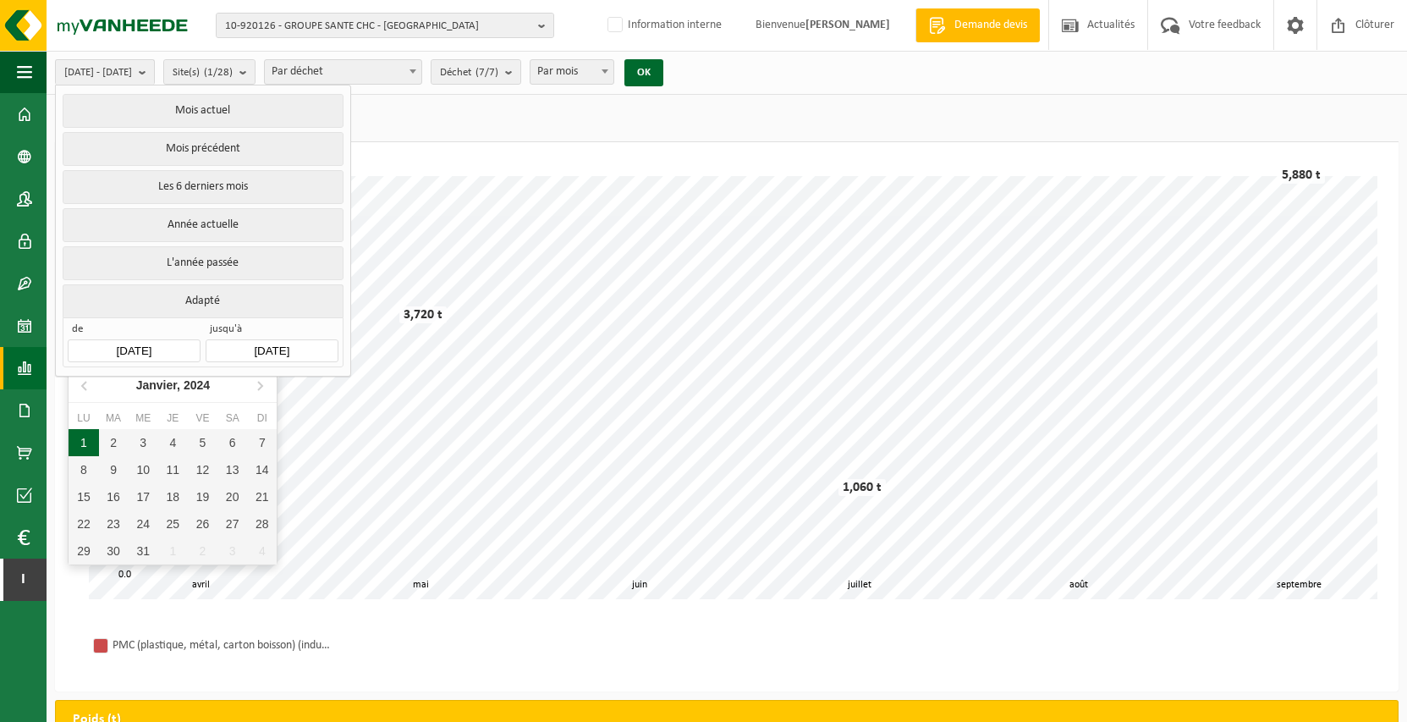
click at [88, 440] on div "1" at bounding box center [84, 442] width 30 height 27
type input "[DATE]"
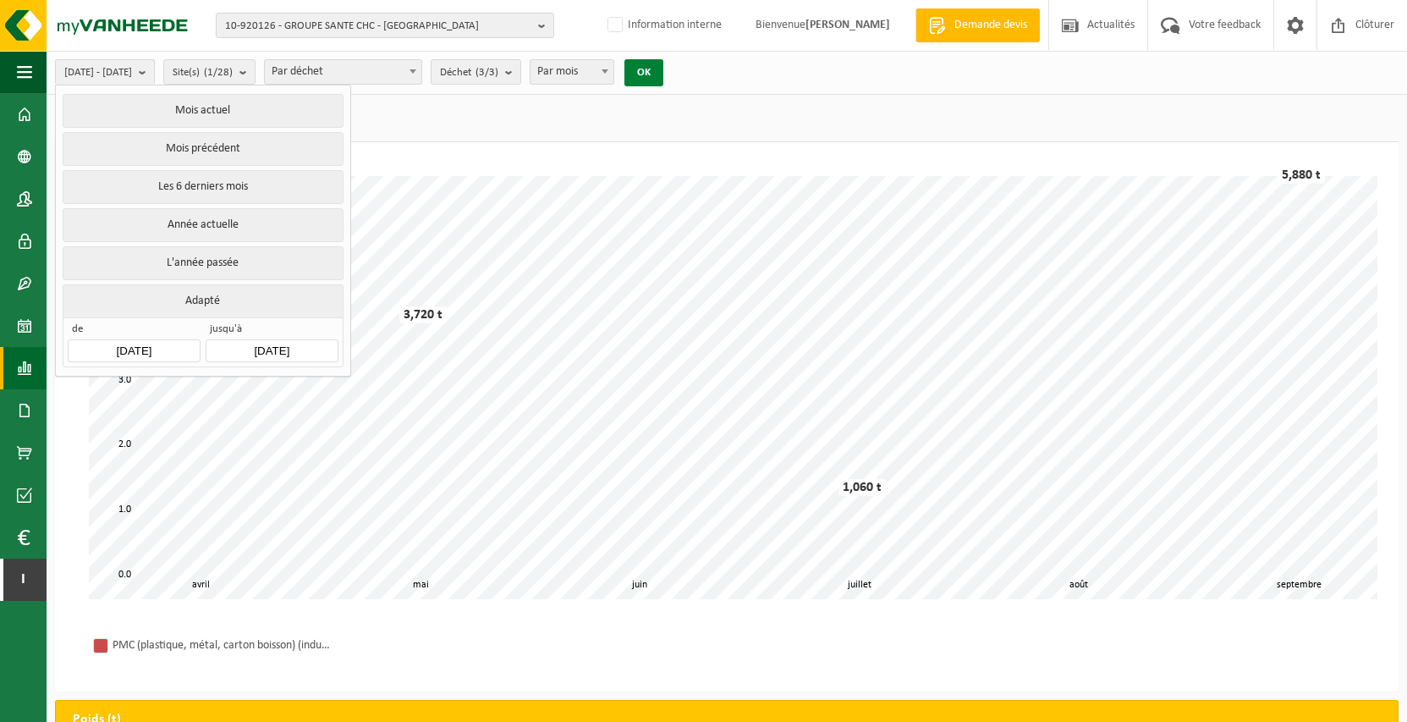
click at [663, 67] on button "OK" at bounding box center [644, 72] width 39 height 27
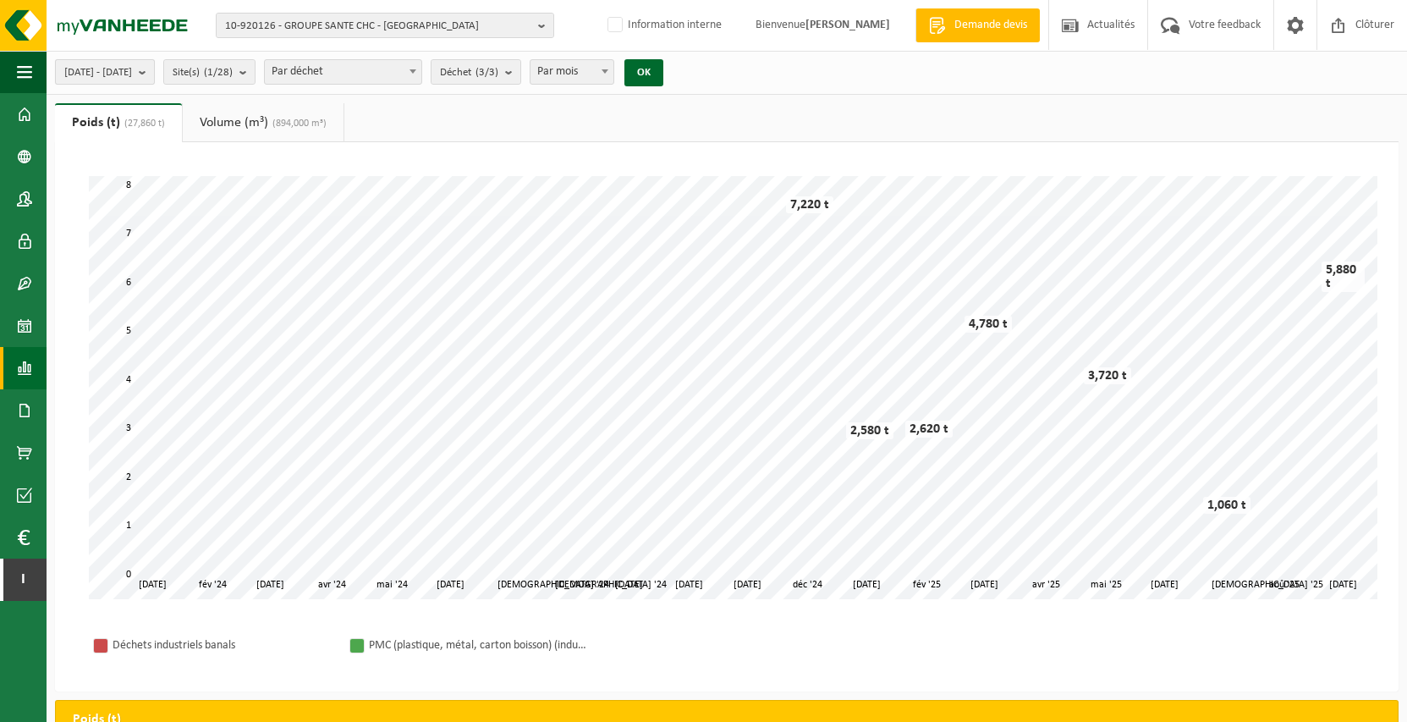
click at [154, 74] on b "submit" at bounding box center [146, 72] width 15 height 24
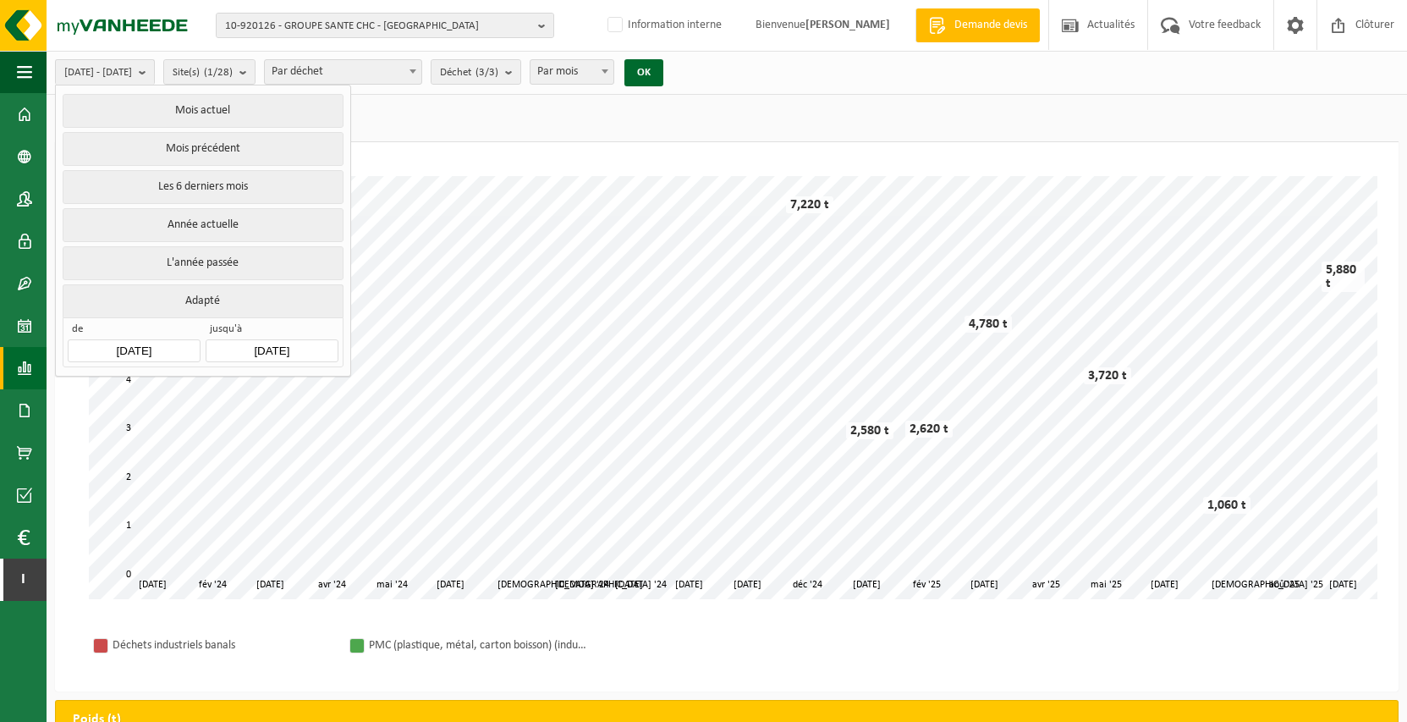
click at [283, 350] on input "2025-09-22" at bounding box center [272, 350] width 132 height 23
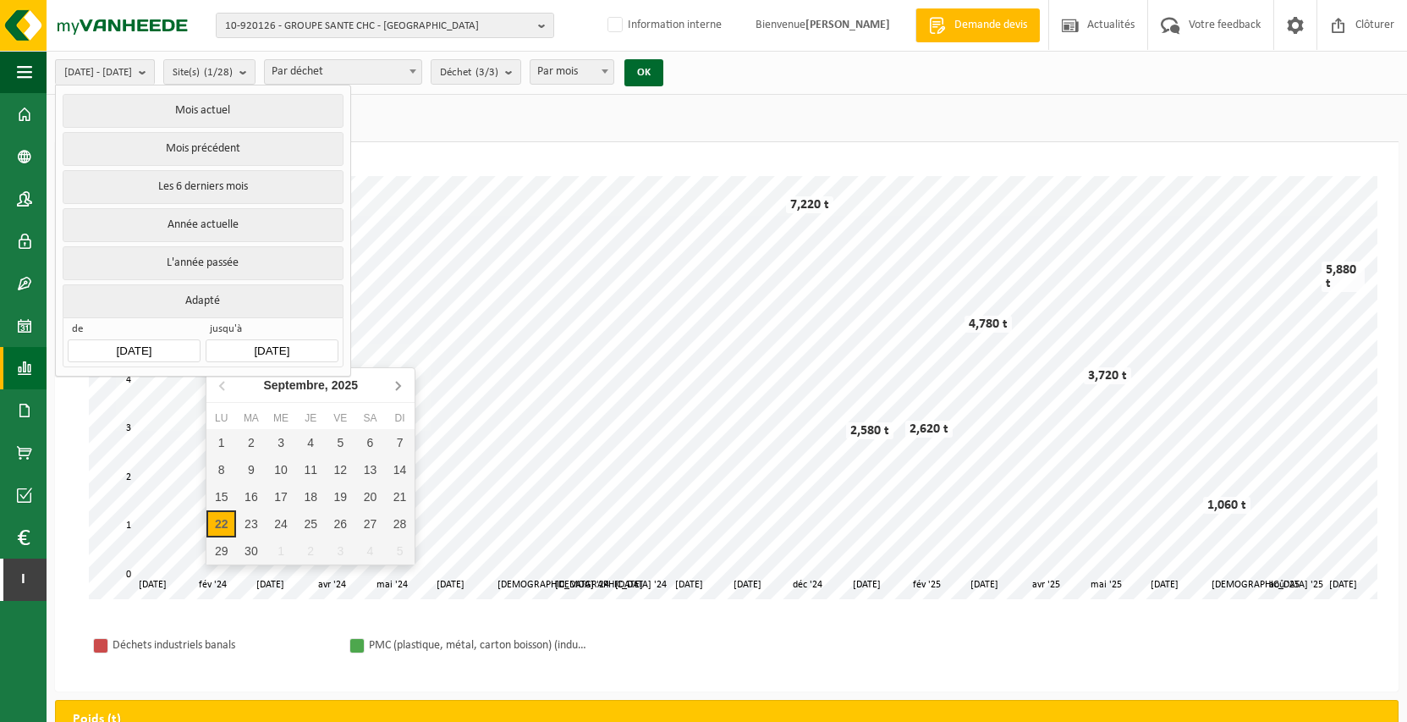
click at [392, 380] on icon at bounding box center [397, 385] width 27 height 27
click at [399, 389] on icon at bounding box center [397, 385] width 27 height 27
click at [278, 556] on div "31" at bounding box center [281, 550] width 30 height 27
type input "[DATE]"
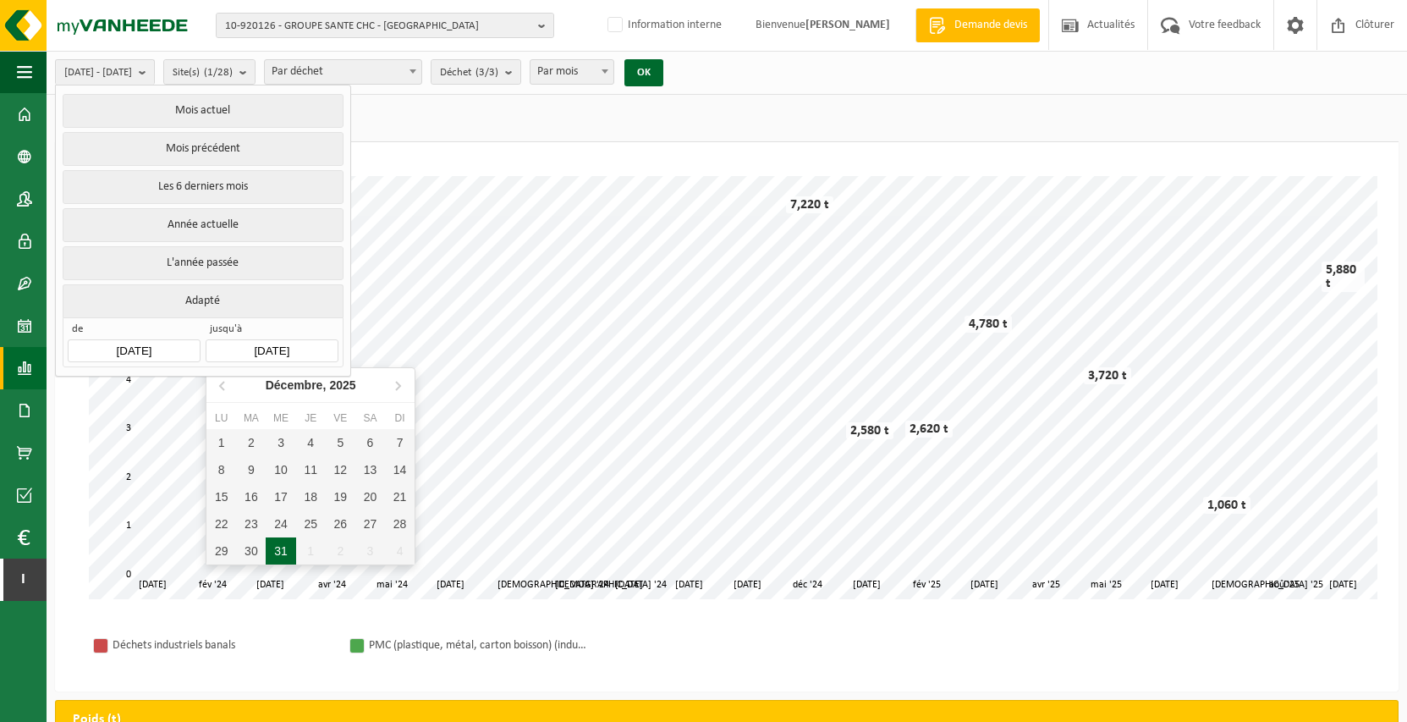
type input "[DATE]"
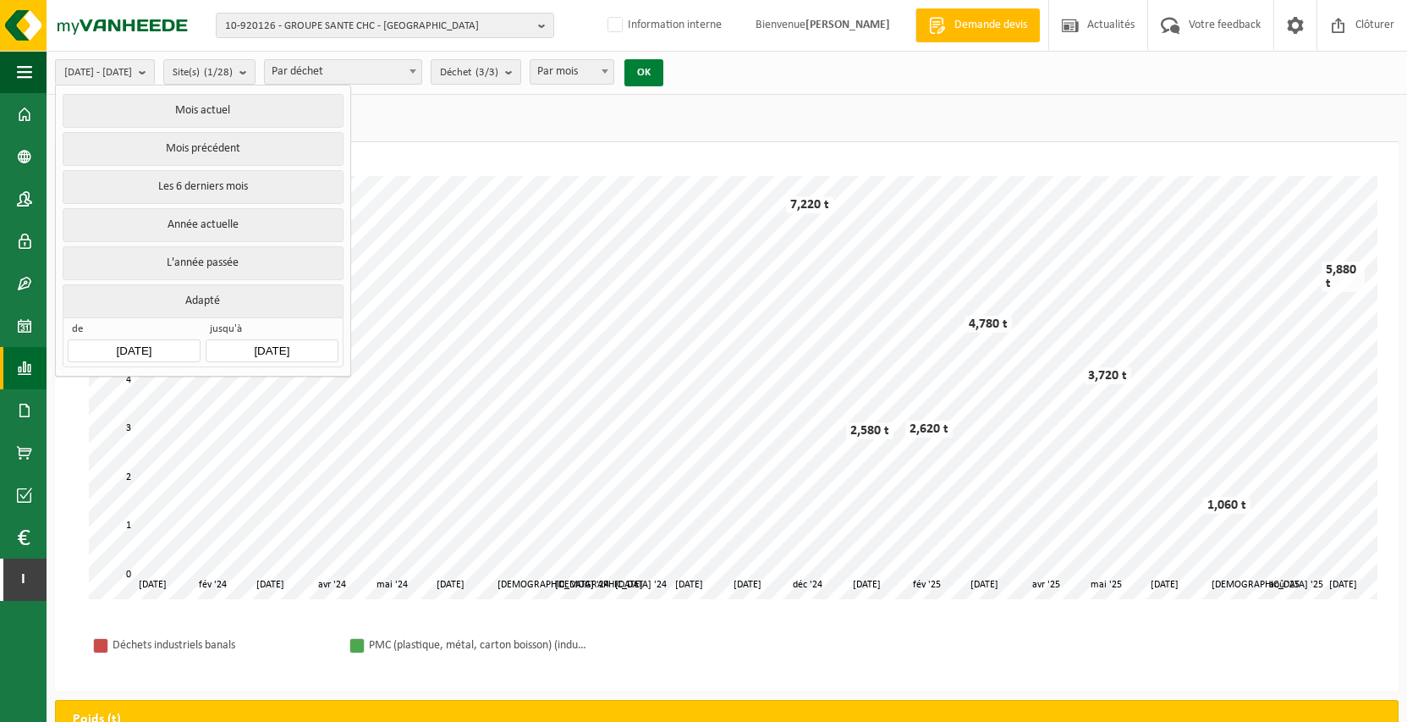
click at [663, 77] on button "OK" at bounding box center [644, 72] width 39 height 27
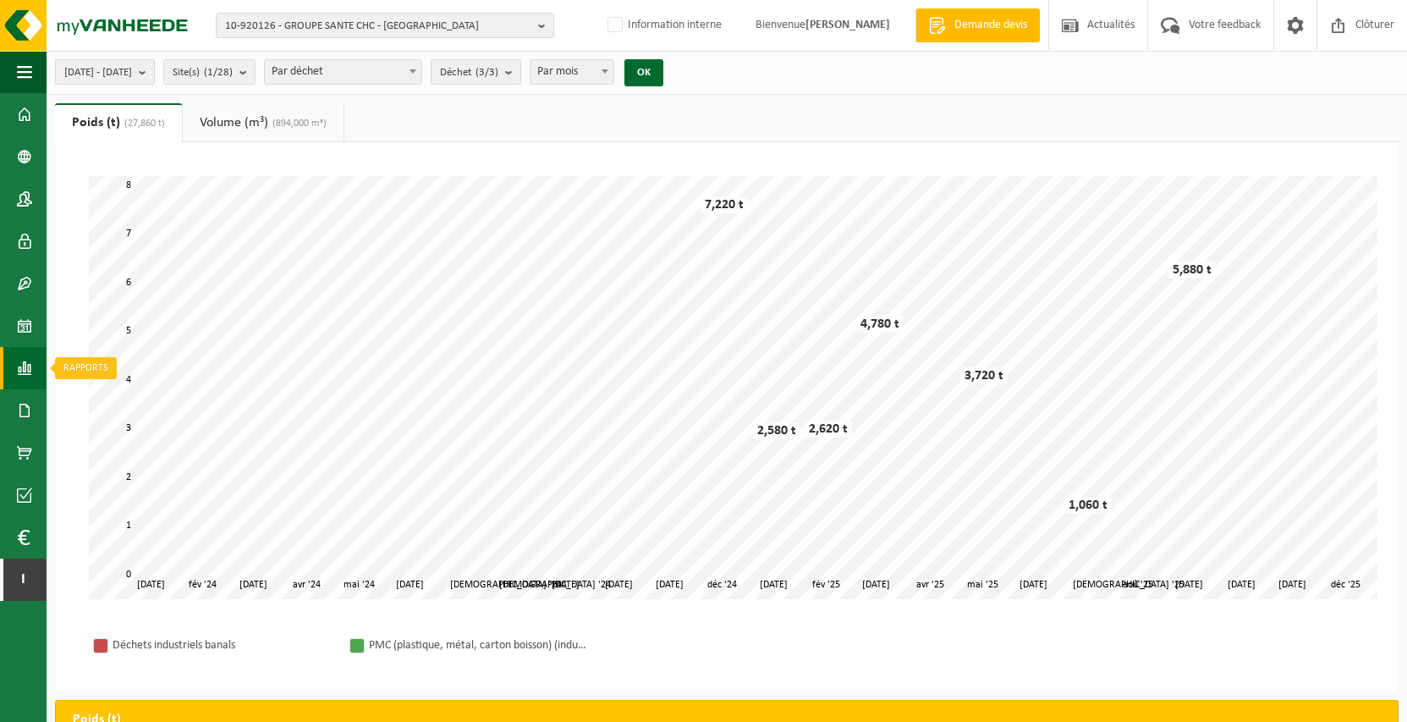
click at [36, 361] on link "Rapports" at bounding box center [23, 368] width 47 height 42
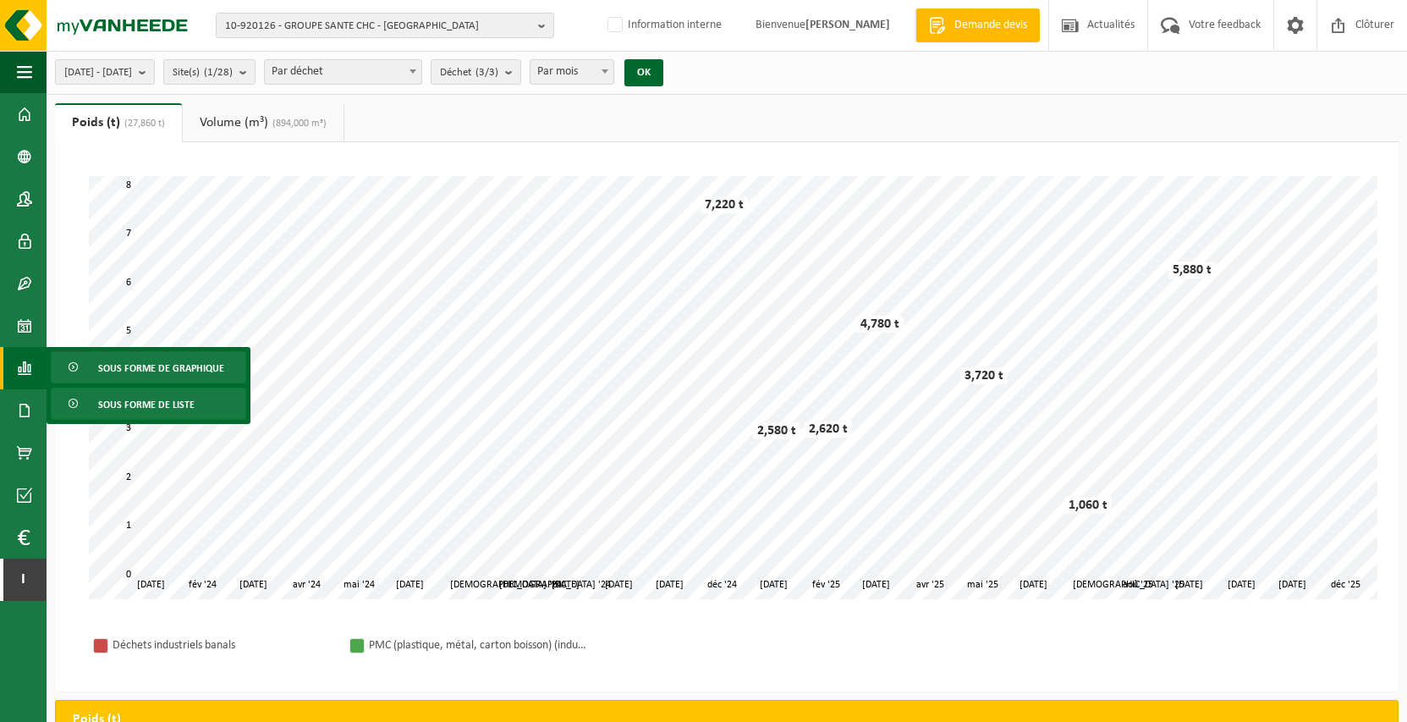
click at [142, 396] on span "Sous forme de liste" at bounding box center [146, 404] width 96 height 32
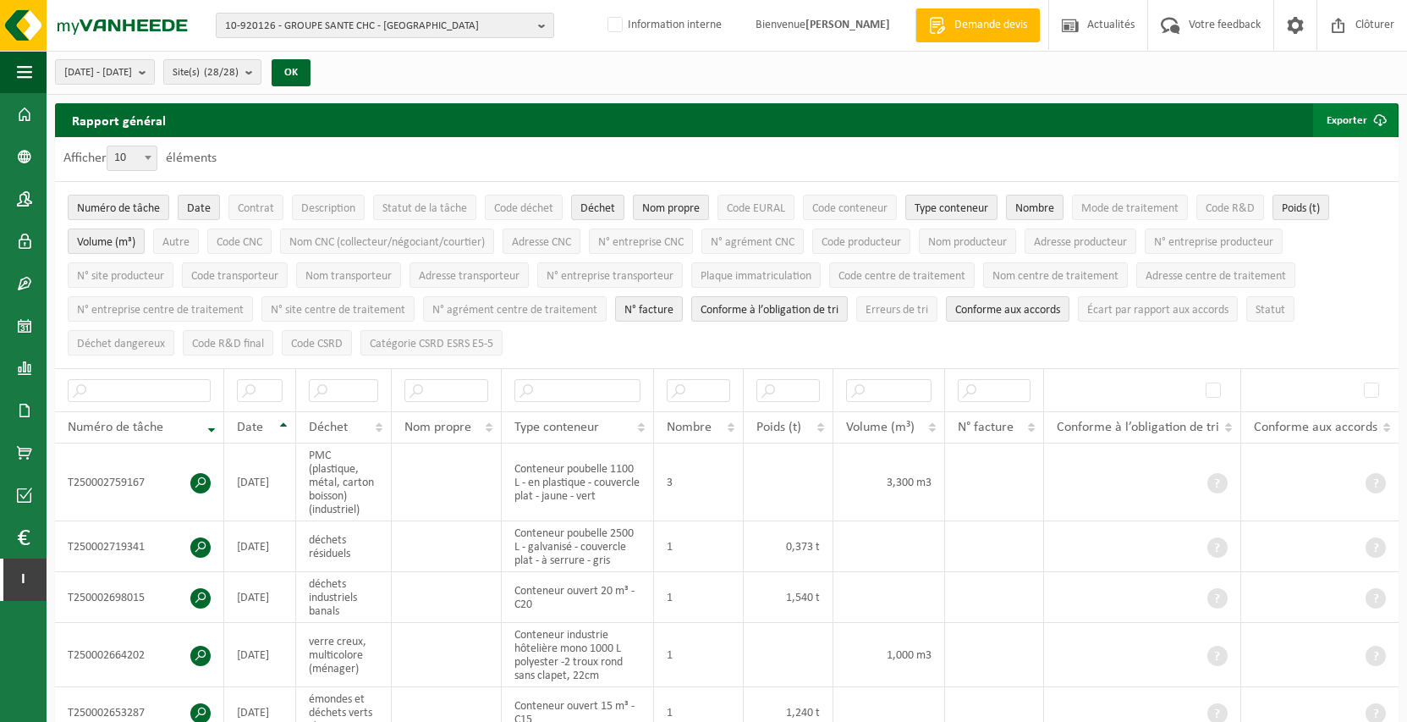
click at [1349, 120] on button "Exporter" at bounding box center [1355, 120] width 84 height 34
